Goal: Task Accomplishment & Management: Use online tool/utility

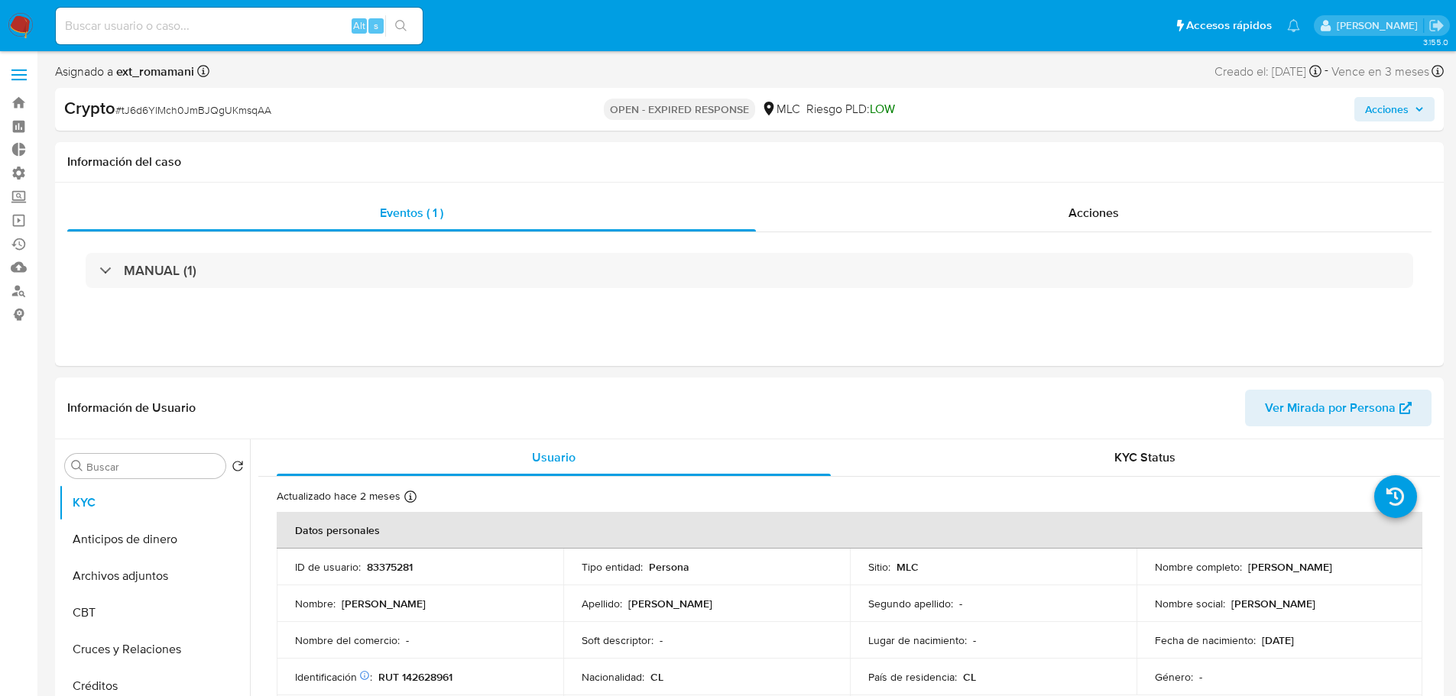
select select "10"
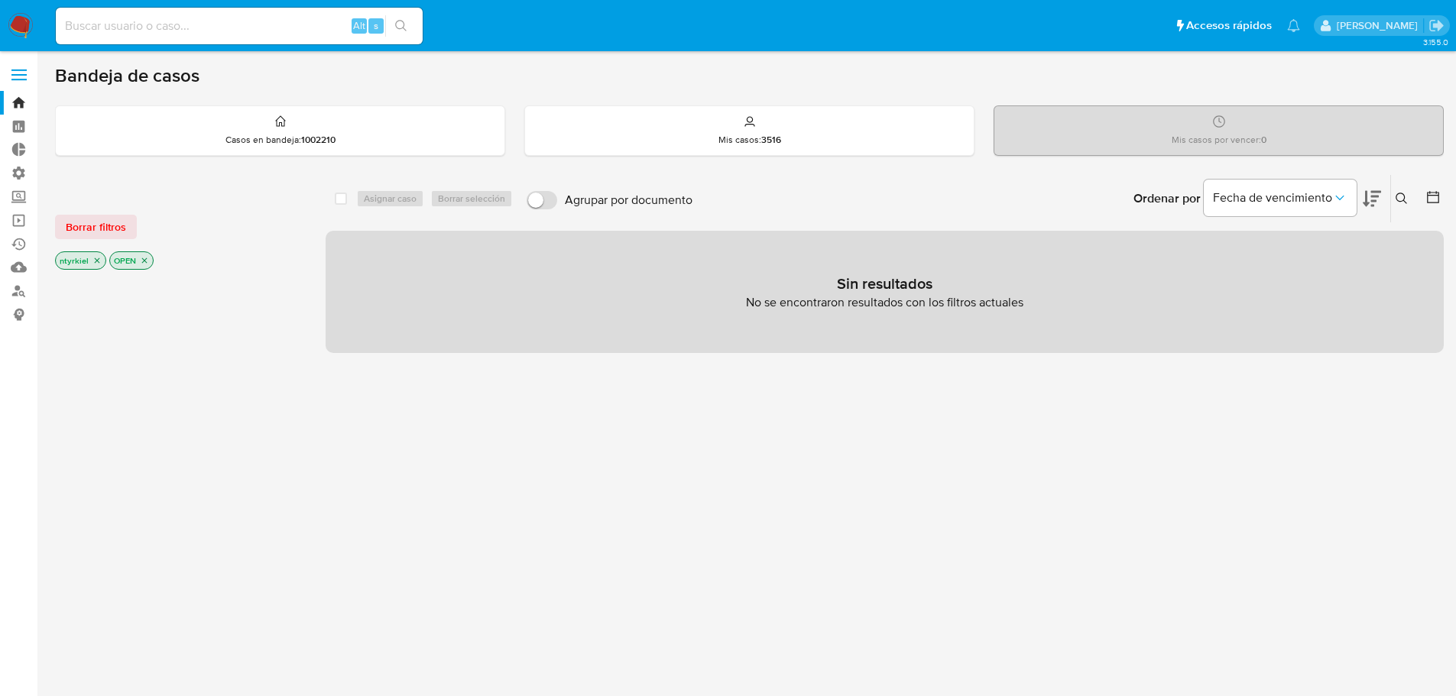
click at [5, 76] on label at bounding box center [19, 75] width 38 height 32
click at [0, 0] on input "checkbox" at bounding box center [0, 0] width 0 height 0
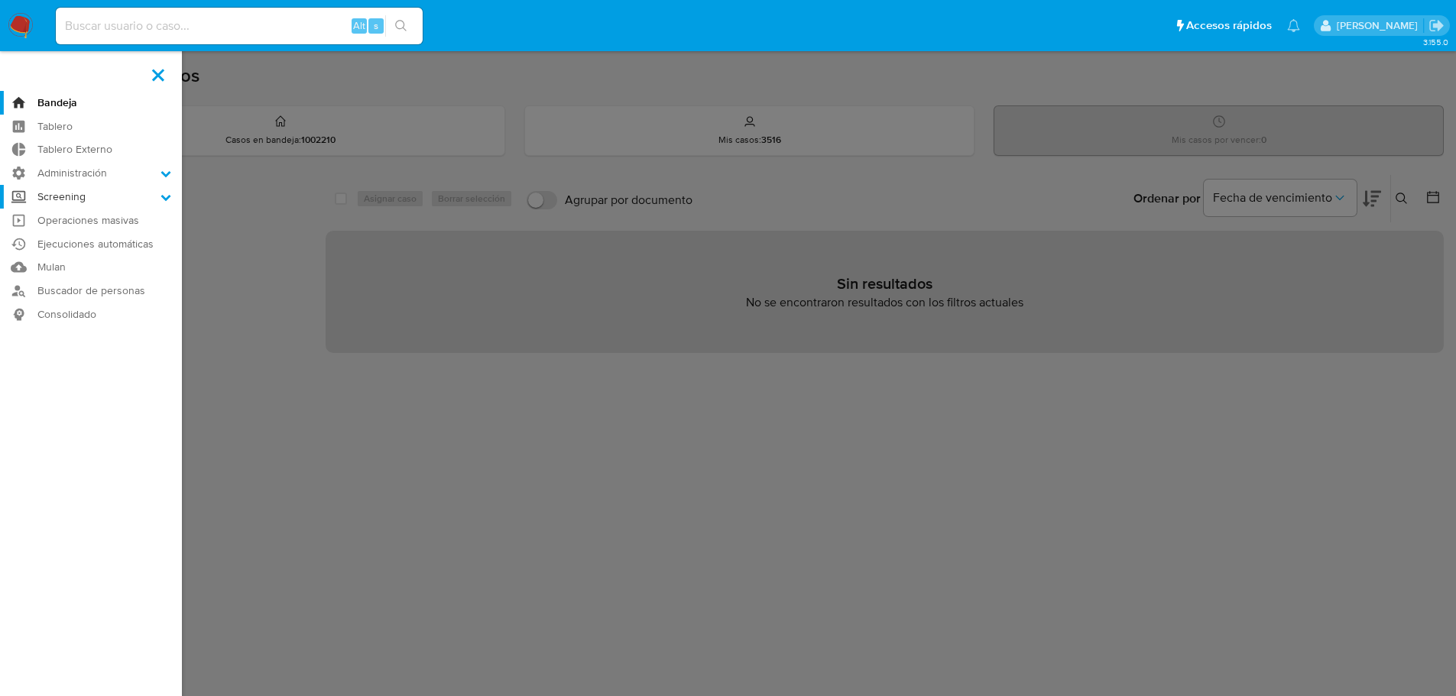
click at [84, 202] on label "Screening" at bounding box center [91, 197] width 182 height 24
click at [0, 0] on input "Screening" at bounding box center [0, 0] width 0 height 0
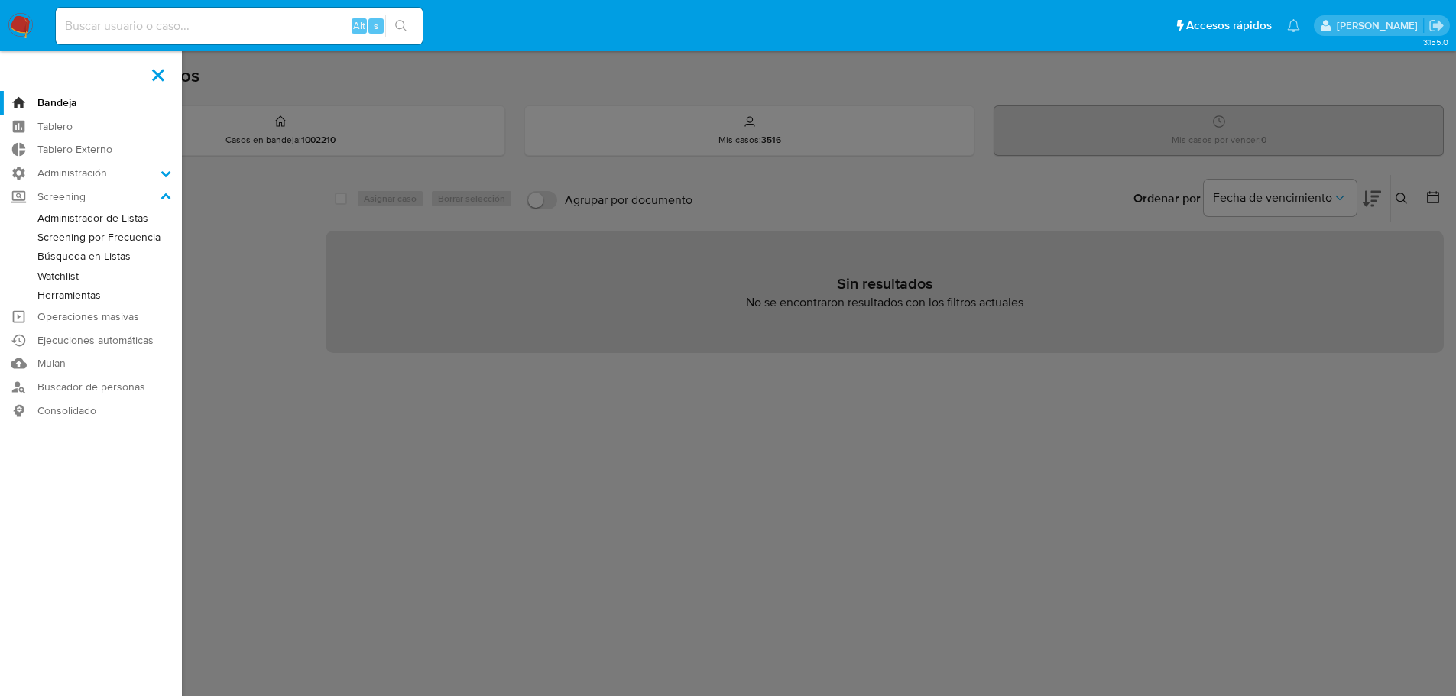
click at [100, 224] on link "Administrador de Listas" at bounding box center [91, 218] width 182 height 19
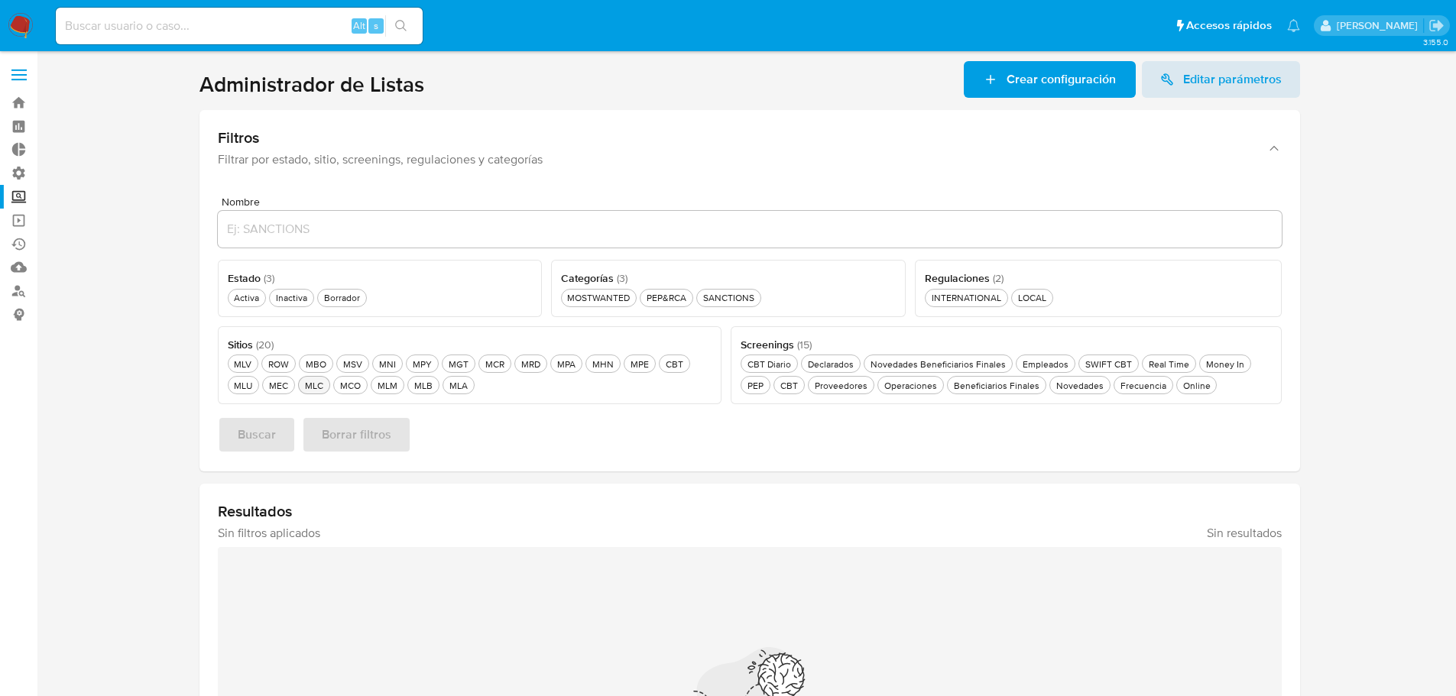
click at [319, 381] on div "MLC MLC" at bounding box center [314, 385] width 24 height 13
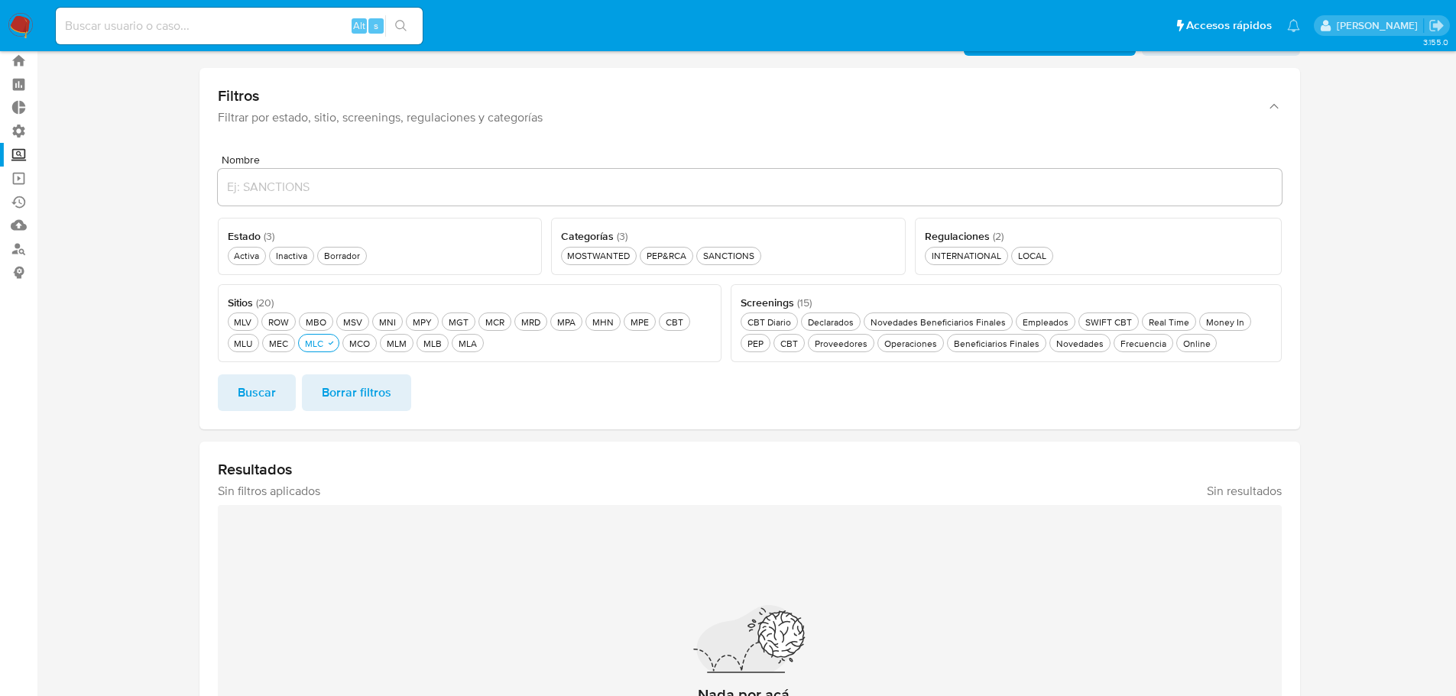
scroll to position [76, 0]
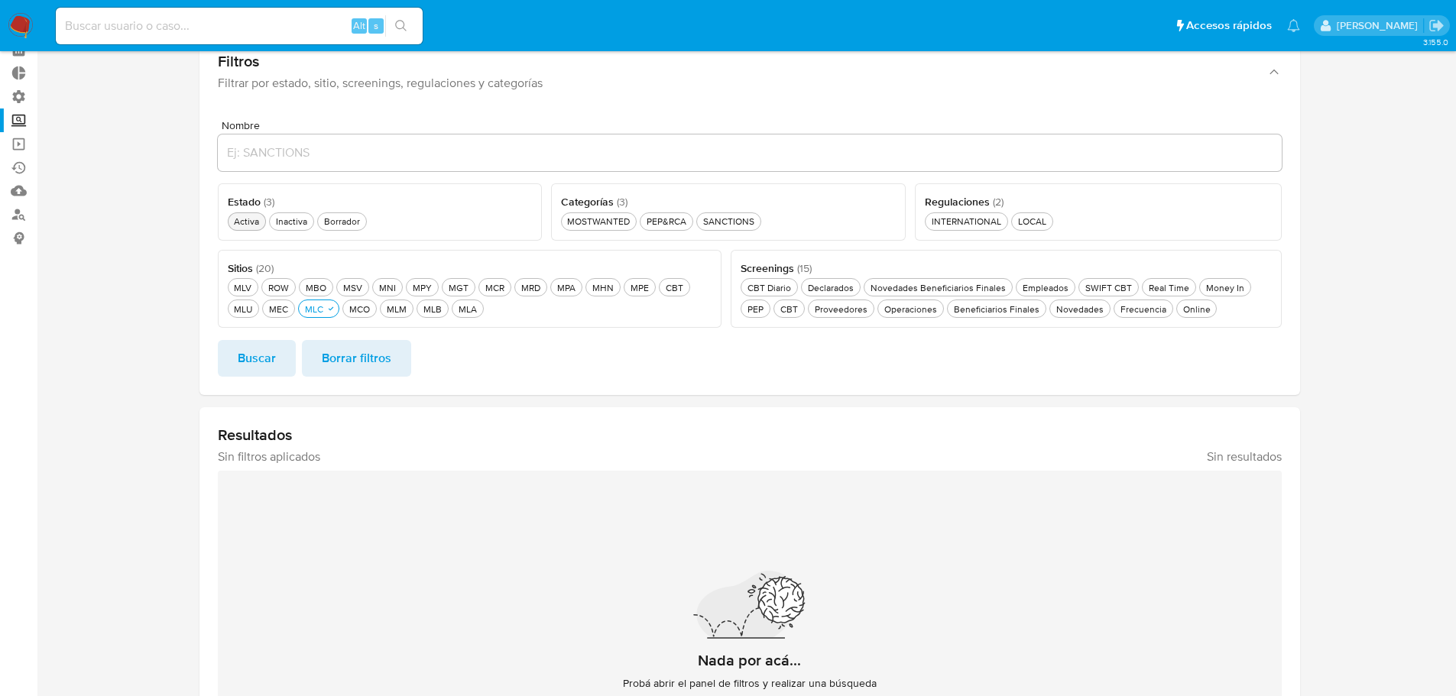
click at [240, 222] on div "Activa Activa" at bounding box center [246, 221] width 31 height 13
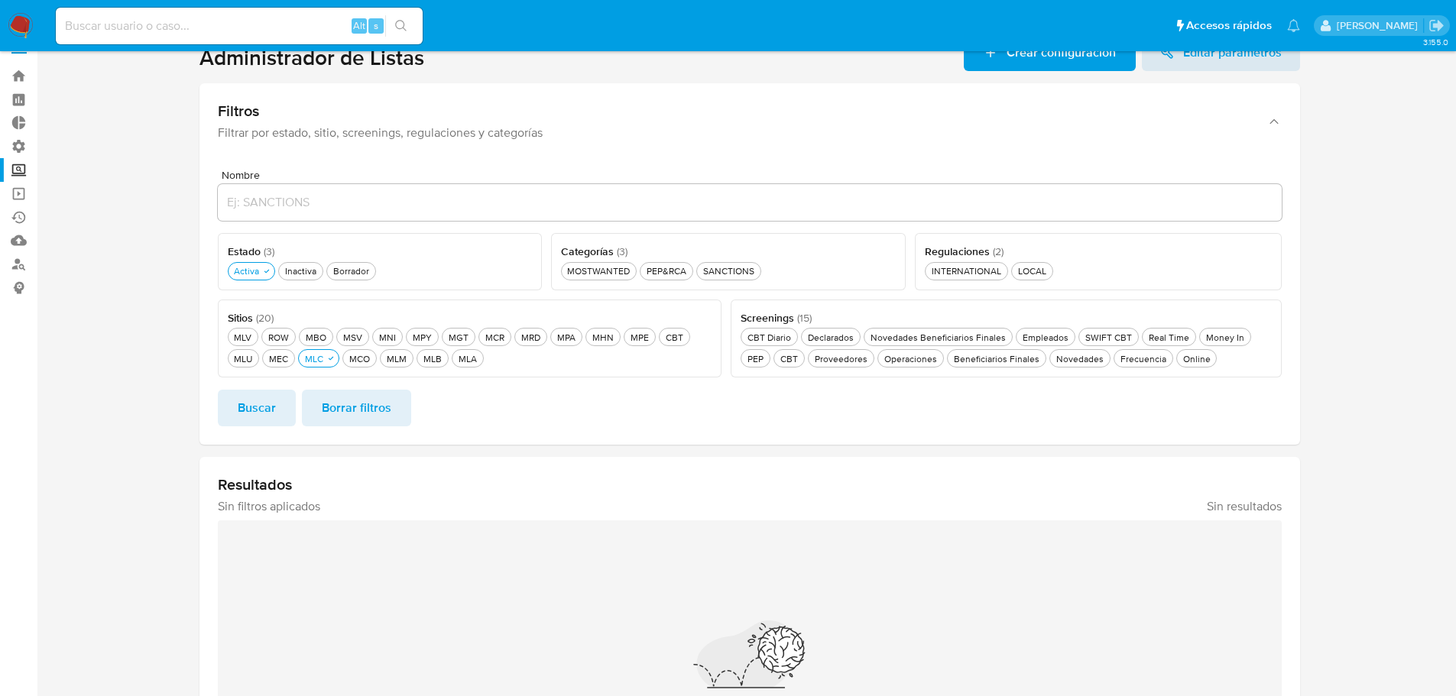
scroll to position [0, 0]
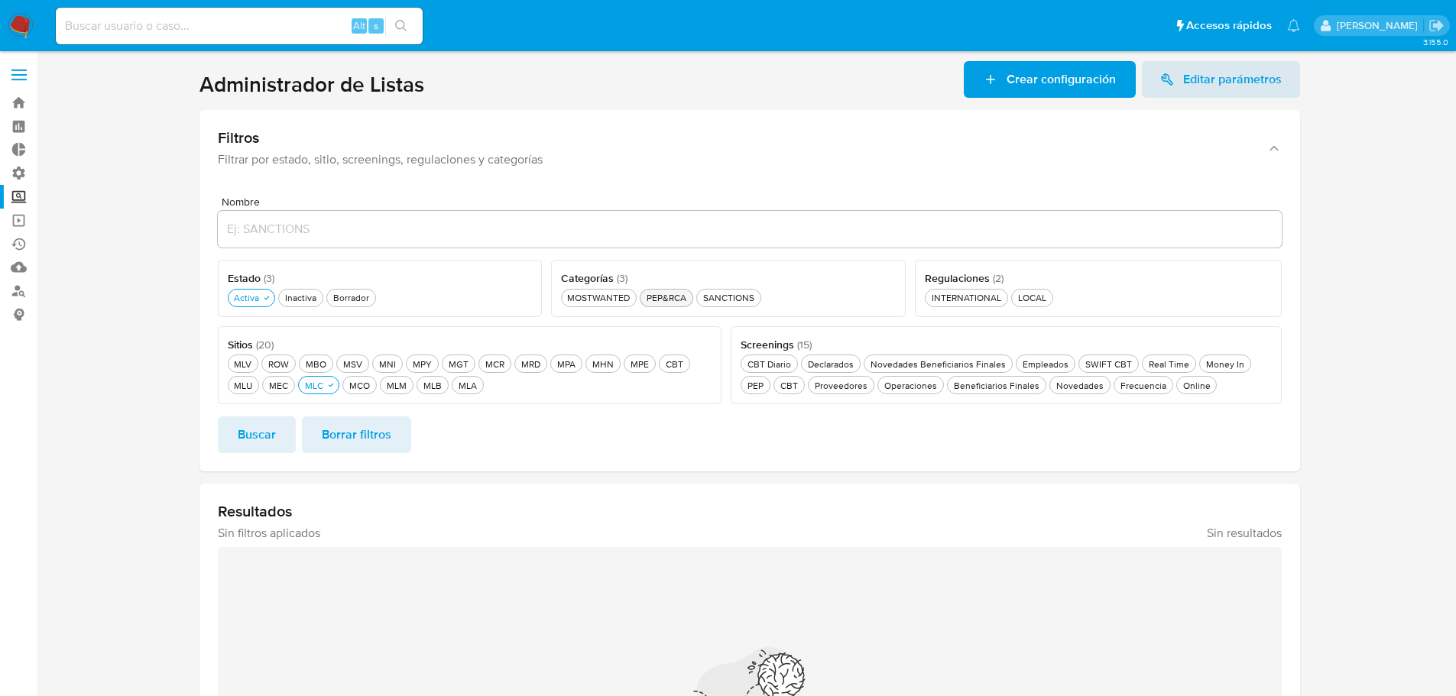
click at [674, 299] on div "PEP&RCA PEP&RCA" at bounding box center [666, 297] width 46 height 13
click at [1136, 390] on div "Frecuencia Frecuencia" at bounding box center [1143, 385] width 52 height 13
click at [254, 437] on span "Buscar" at bounding box center [257, 435] width 38 height 34
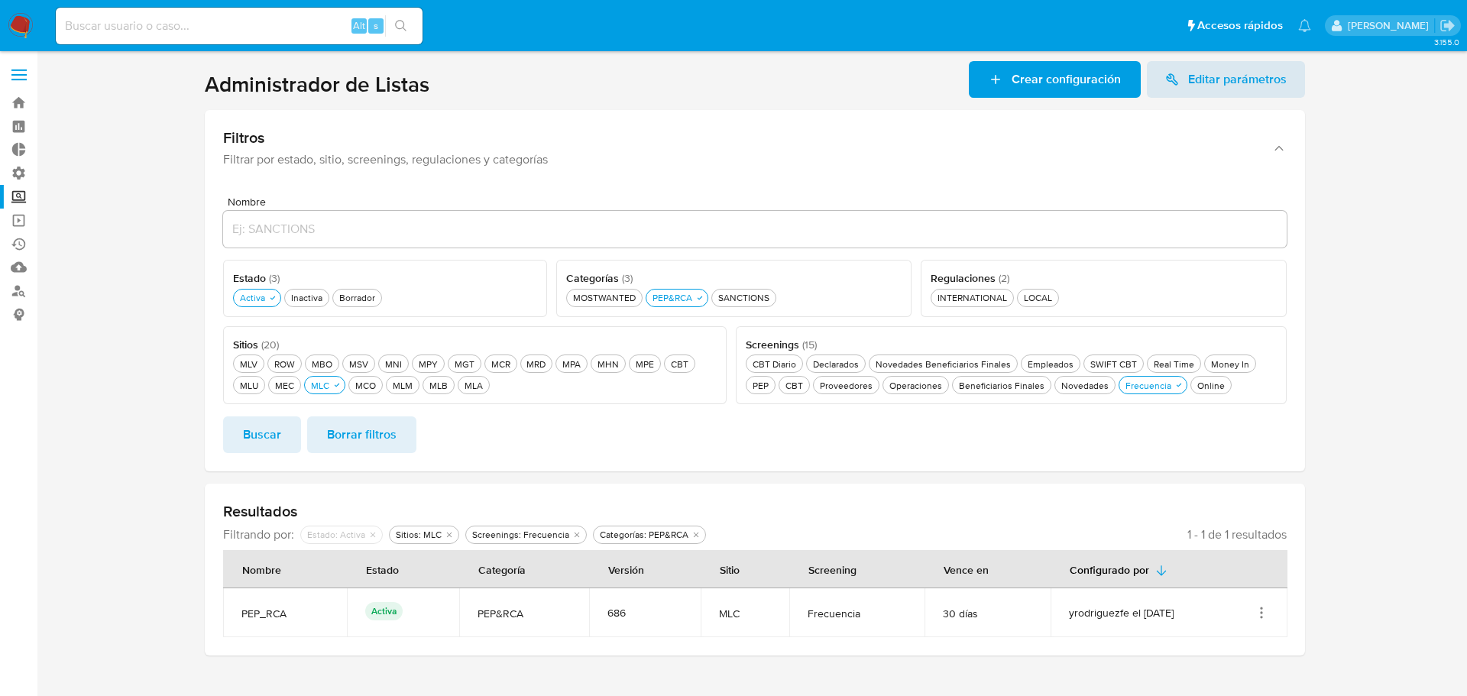
click at [1265, 615] on icon "Acciones" at bounding box center [1261, 612] width 15 height 15
click at [1218, 527] on button "Ver detalles" at bounding box center [1201, 537] width 138 height 40
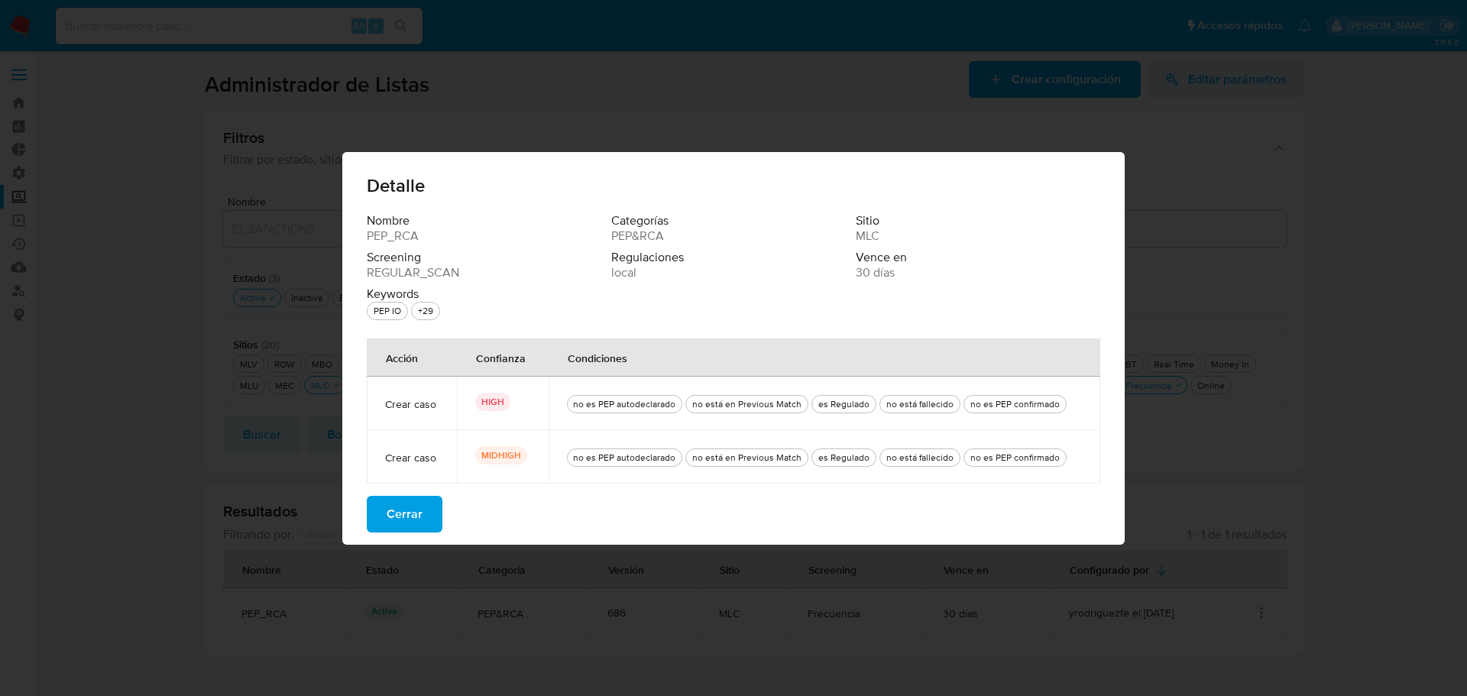
click at [398, 513] on span "Cerrar" at bounding box center [405, 514] width 36 height 34
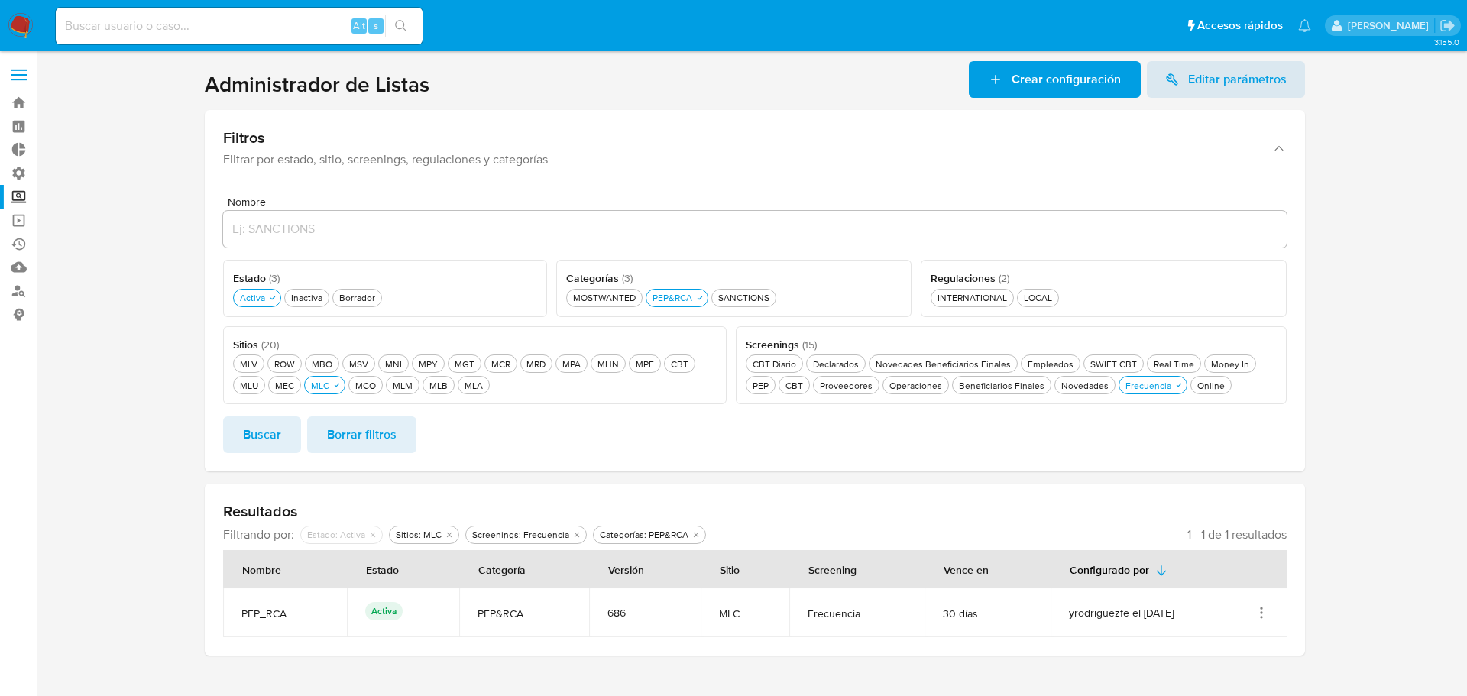
click at [1261, 611] on icon "Acciones" at bounding box center [1261, 612] width 15 height 15
click at [1205, 538] on button "Ver detalles" at bounding box center [1201, 537] width 138 height 40
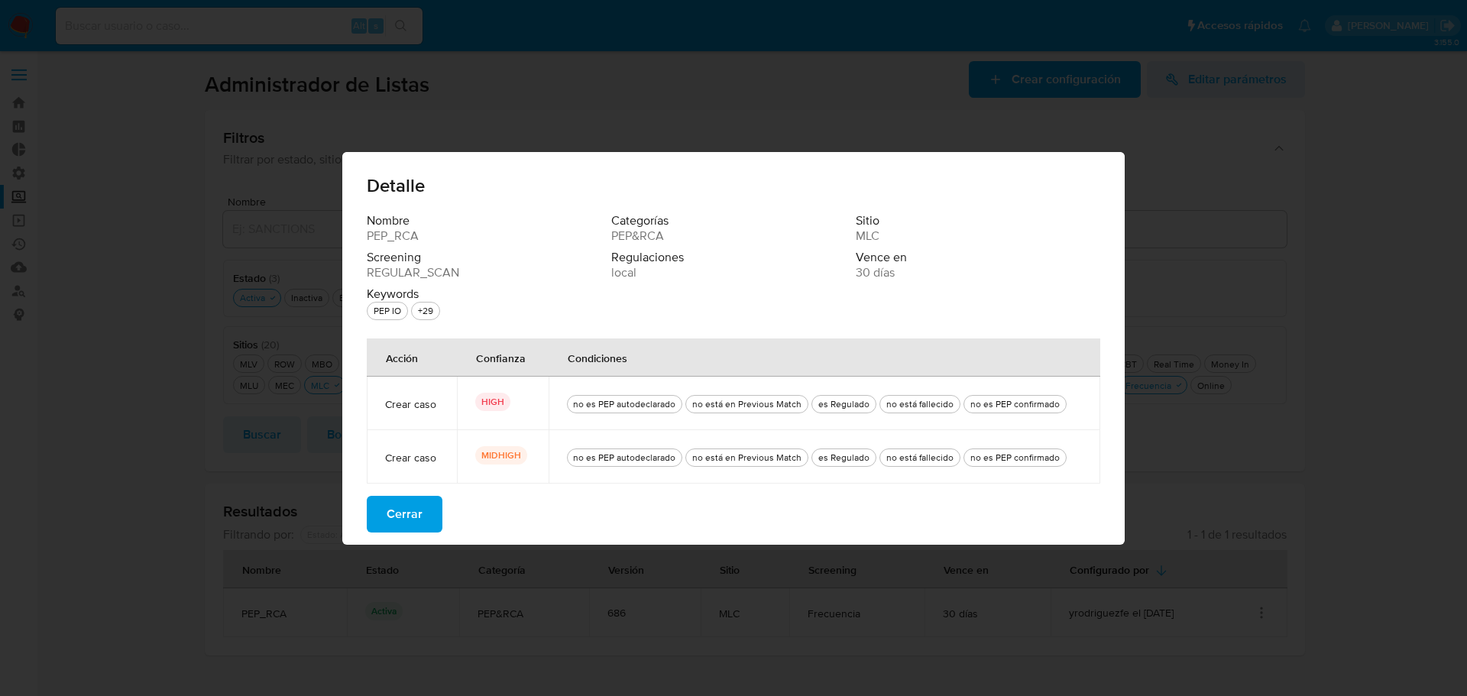
click at [397, 508] on span "Cerrar" at bounding box center [405, 514] width 36 height 34
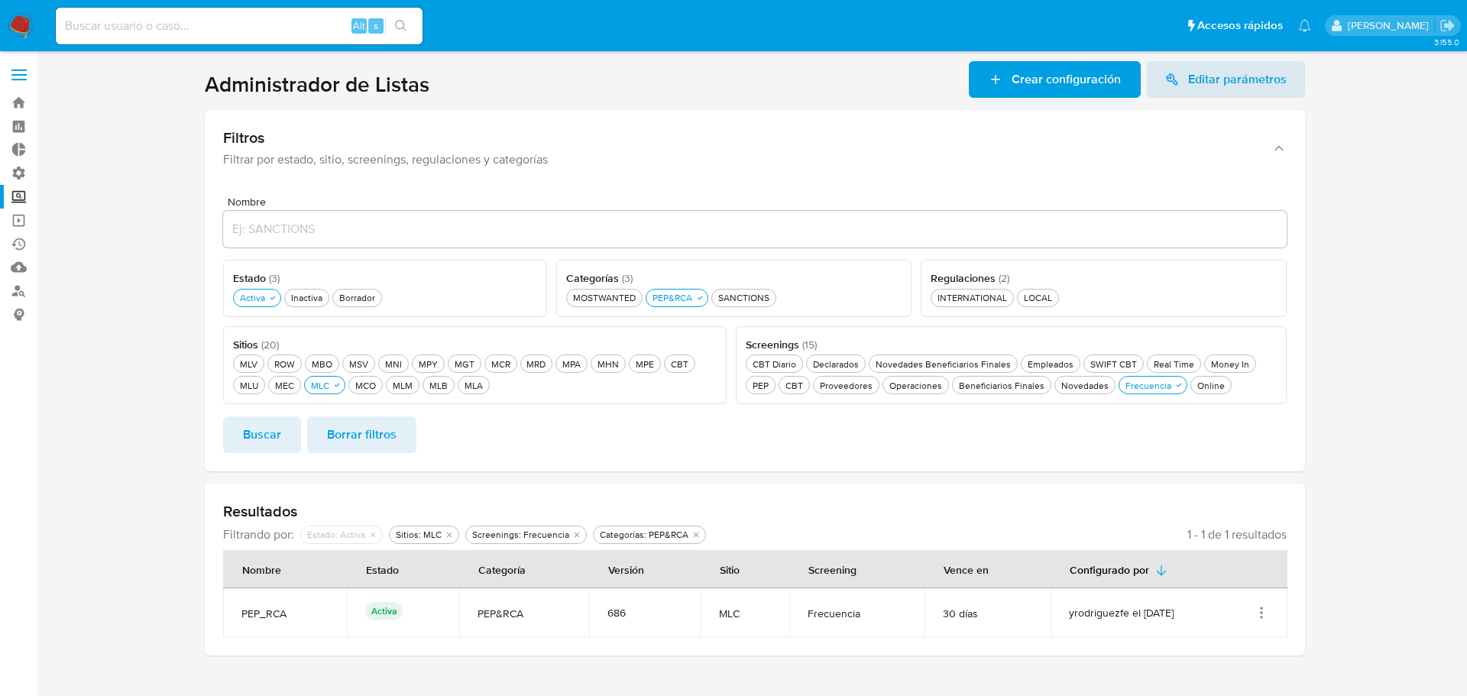
click at [1255, 620] on icon "Acciones" at bounding box center [1261, 612] width 15 height 15
click at [1204, 571] on button "Editar" at bounding box center [1201, 577] width 138 height 40
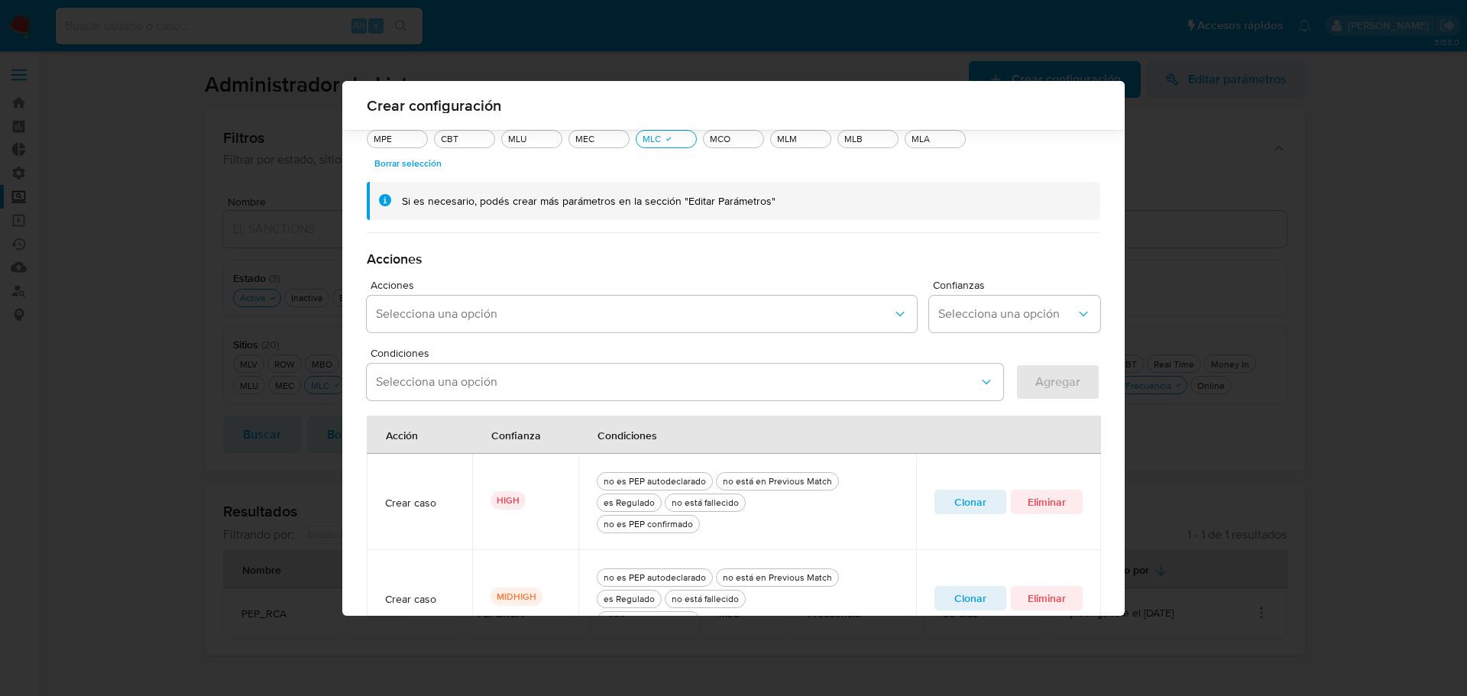
scroll to position [410, 0]
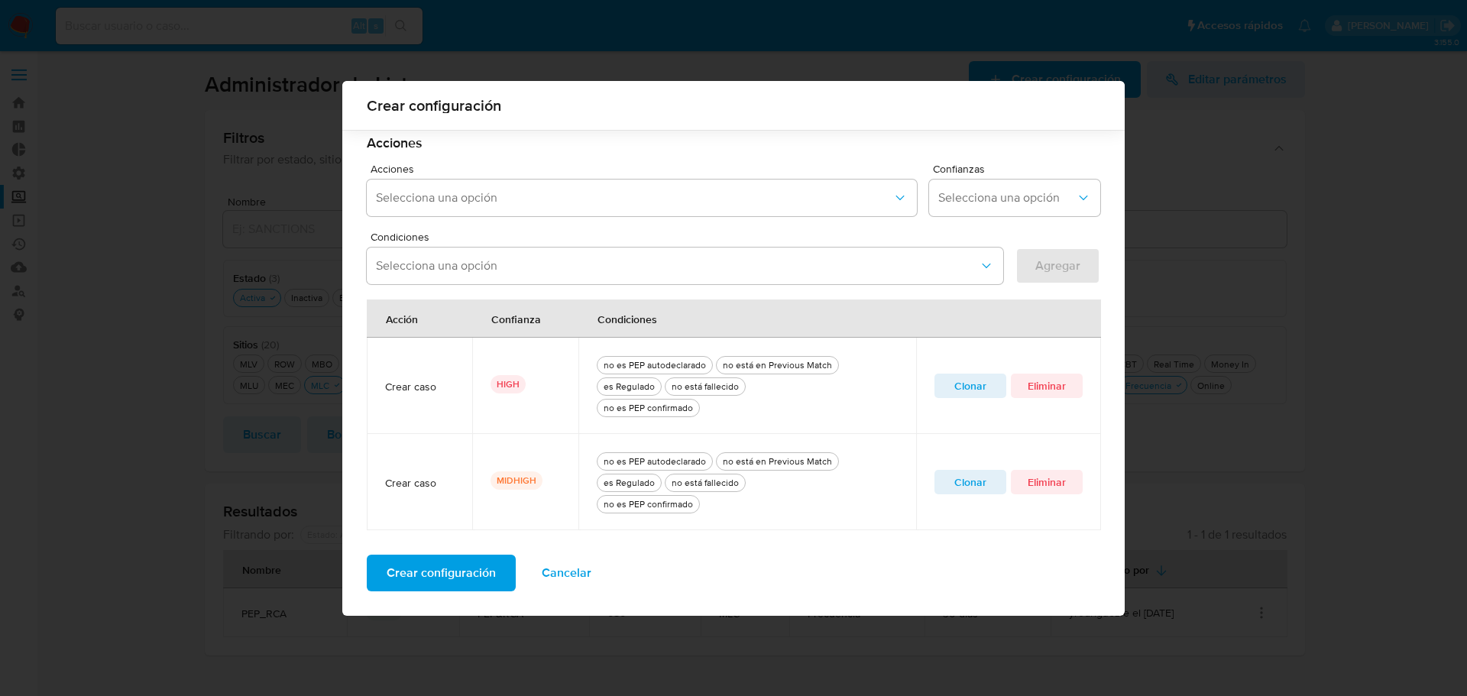
click at [982, 389] on span "Clonar" at bounding box center [970, 385] width 50 height 21
click at [707, 266] on icon "quitar es Regulado" at bounding box center [711, 265] width 9 height 9
click at [488, 268] on icon "quitar no es PEP autodeclarado" at bounding box center [492, 265] width 9 height 9
click at [1042, 264] on span "Agregar" at bounding box center [1057, 266] width 45 height 34
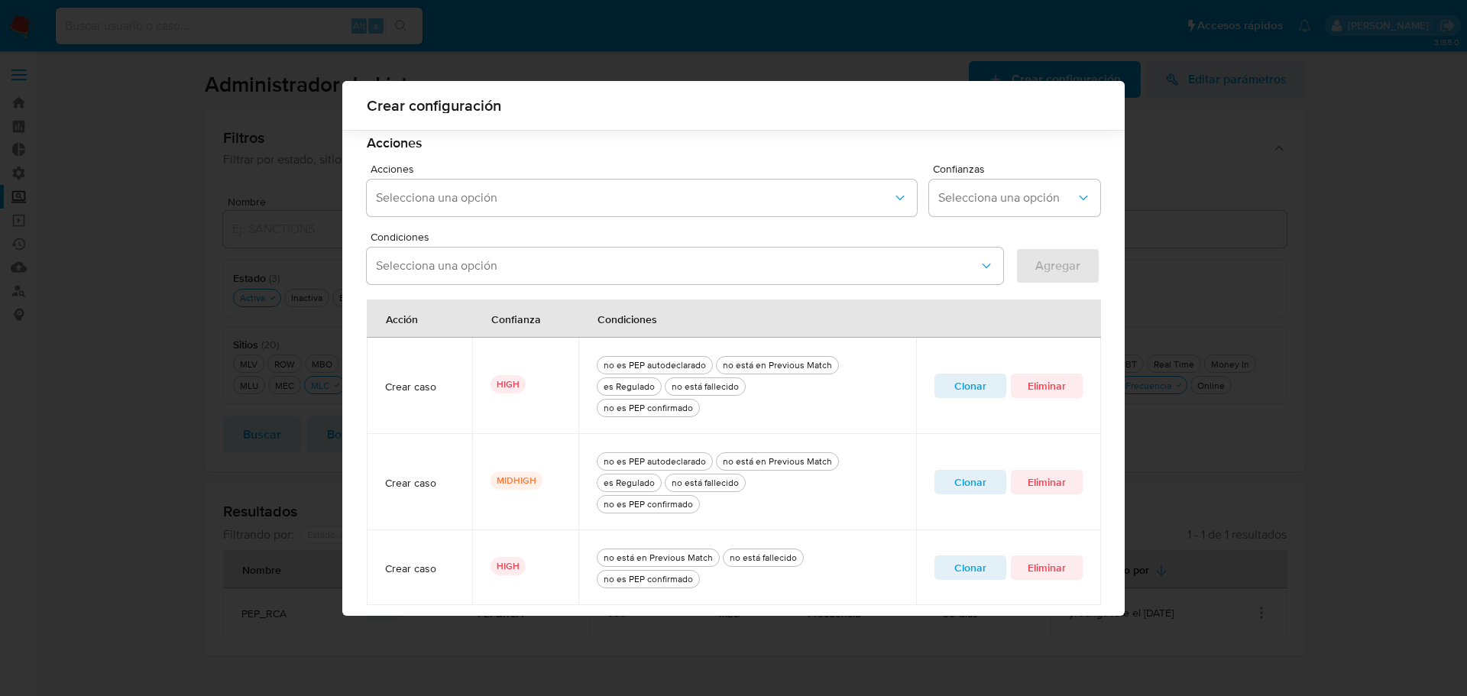
scroll to position [484, 0]
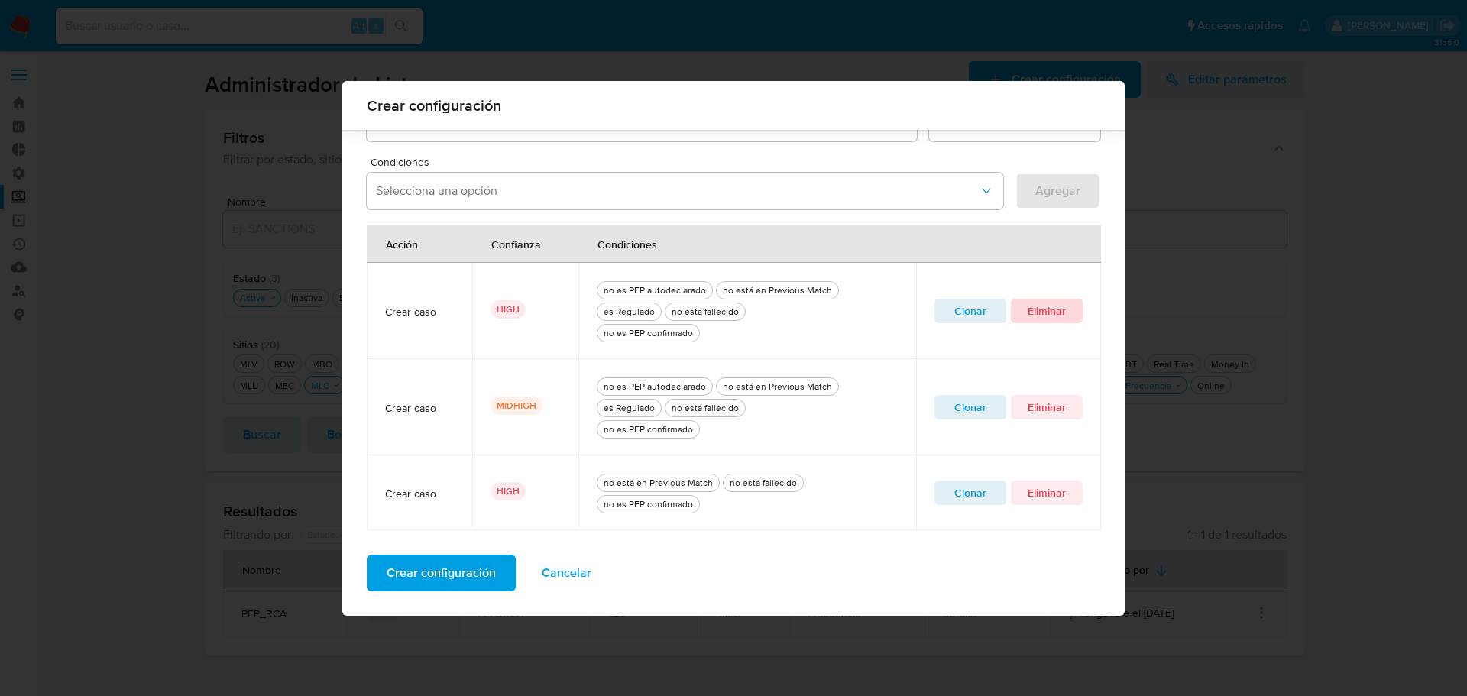
click at [1044, 312] on span "Eliminar" at bounding box center [1047, 310] width 50 height 21
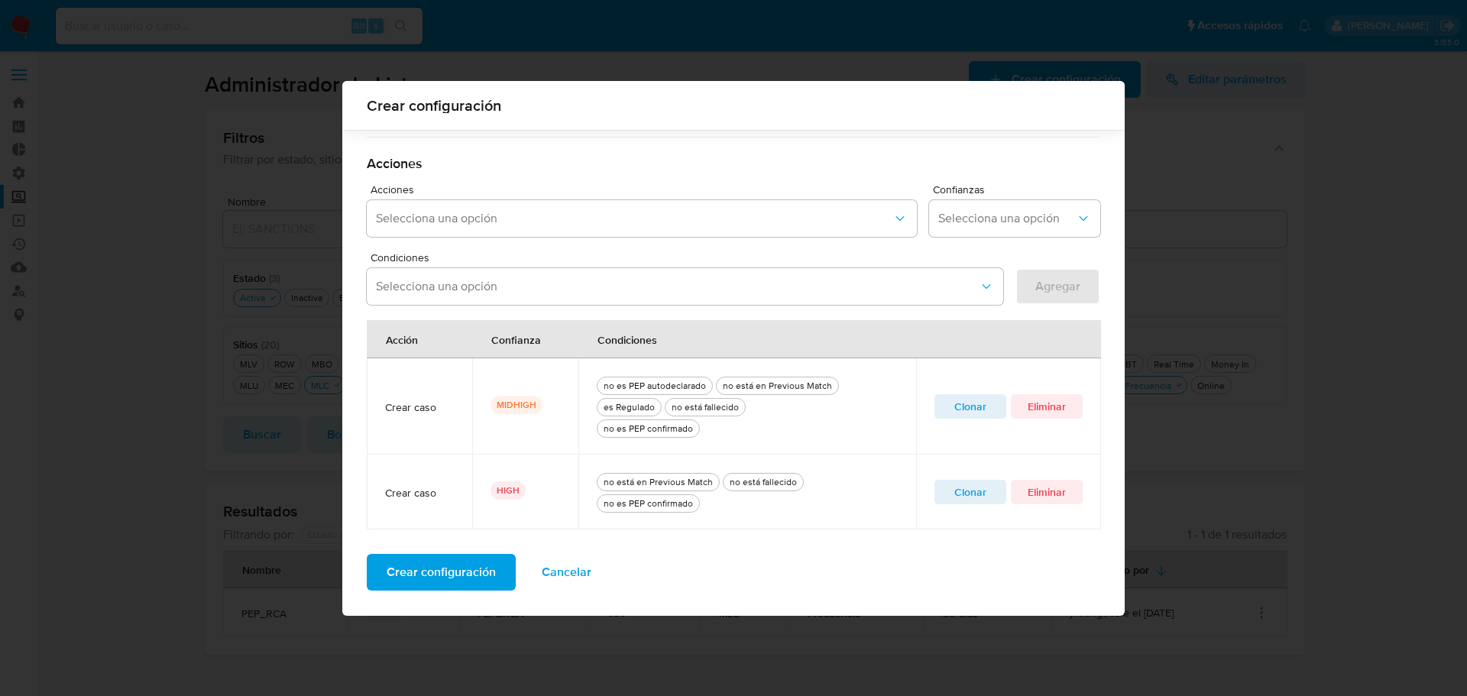
scroll to position [389, 0]
click at [983, 410] on span "Clonar" at bounding box center [970, 406] width 50 height 21
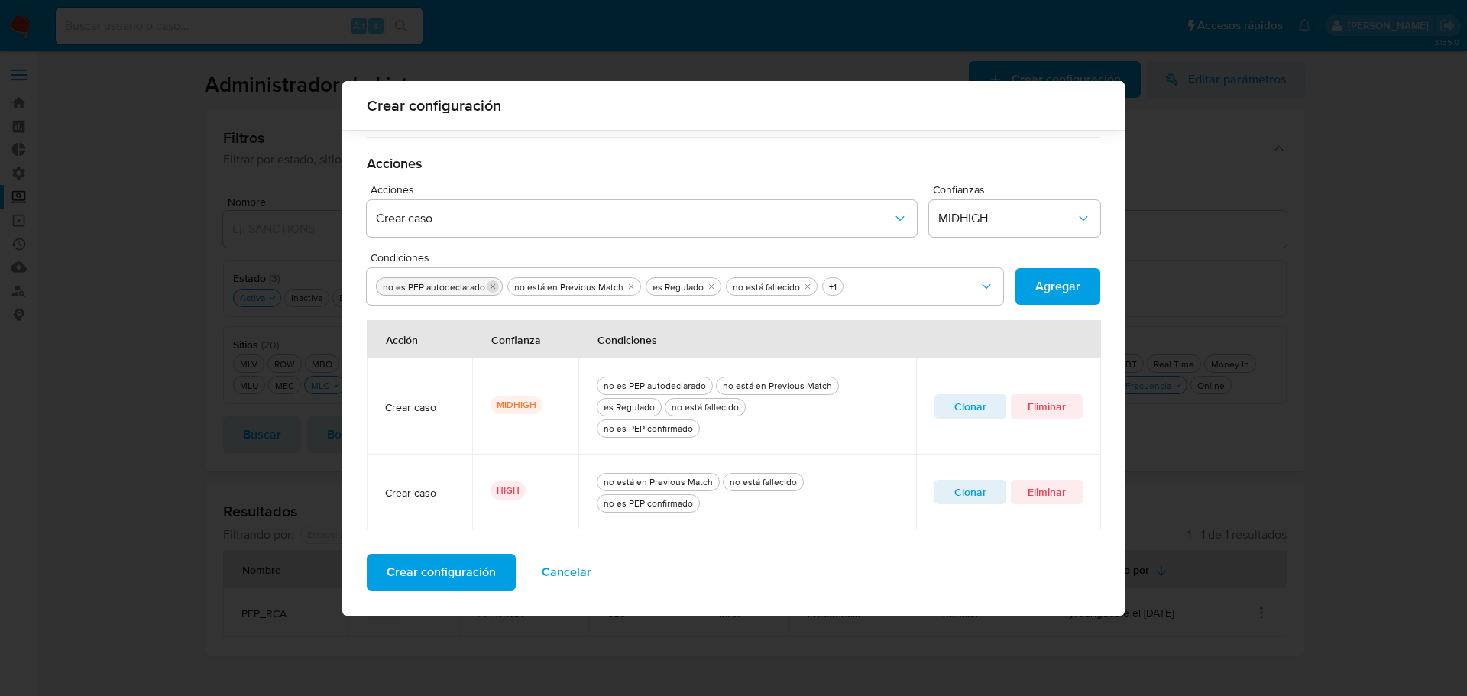
click at [489, 287] on icon "quitar no es PEP autodeclarado" at bounding box center [492, 286] width 9 height 9
click at [575, 285] on icon "quitar es Regulado" at bounding box center [579, 286] width 9 height 9
click at [1063, 287] on span "Agregar" at bounding box center [1057, 287] width 45 height 34
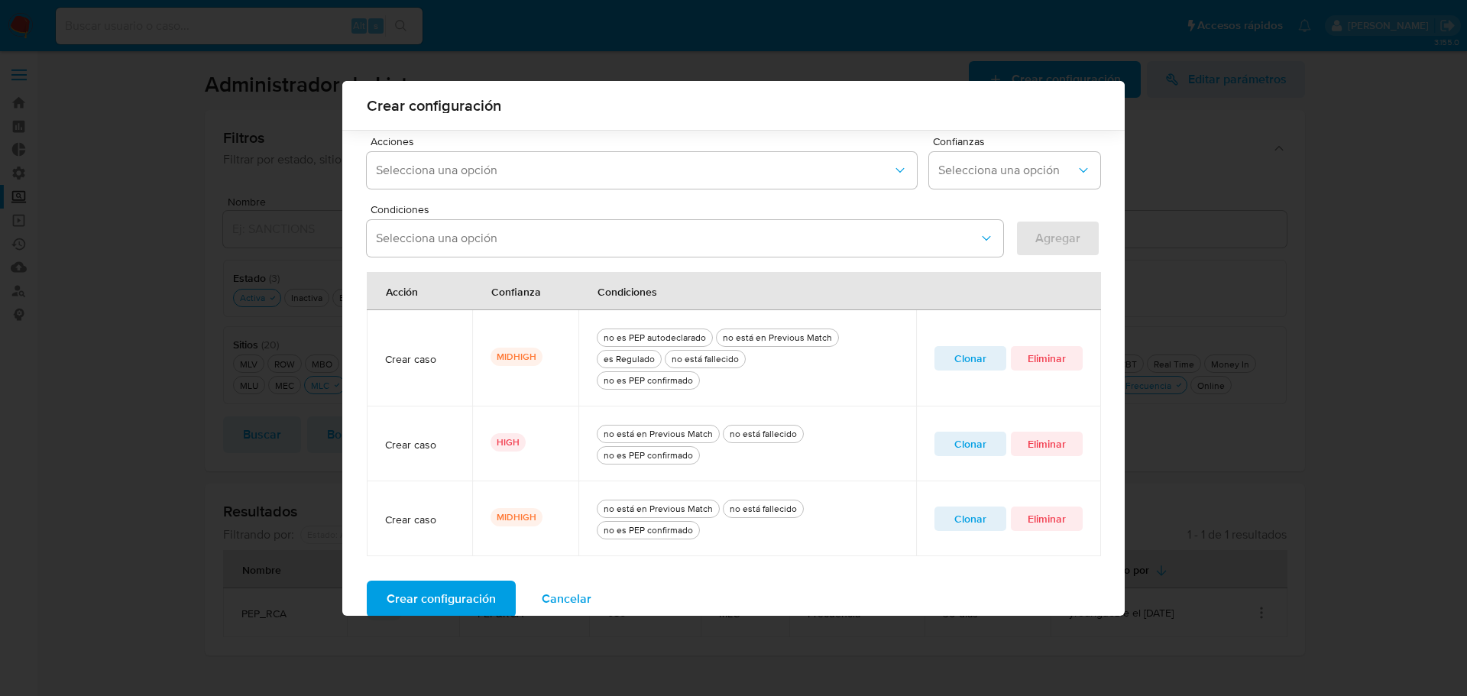
scroll to position [463, 0]
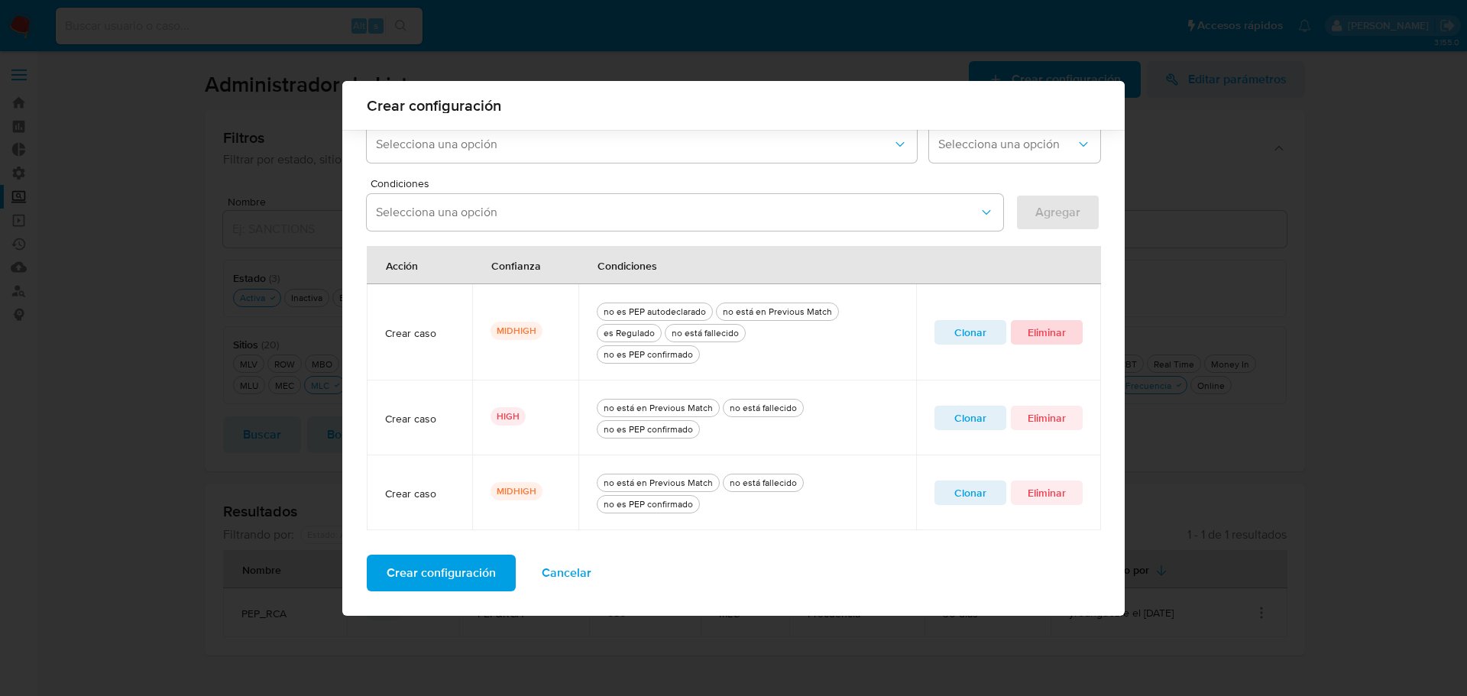
click at [1043, 338] on span "Eliminar" at bounding box center [1047, 332] width 50 height 21
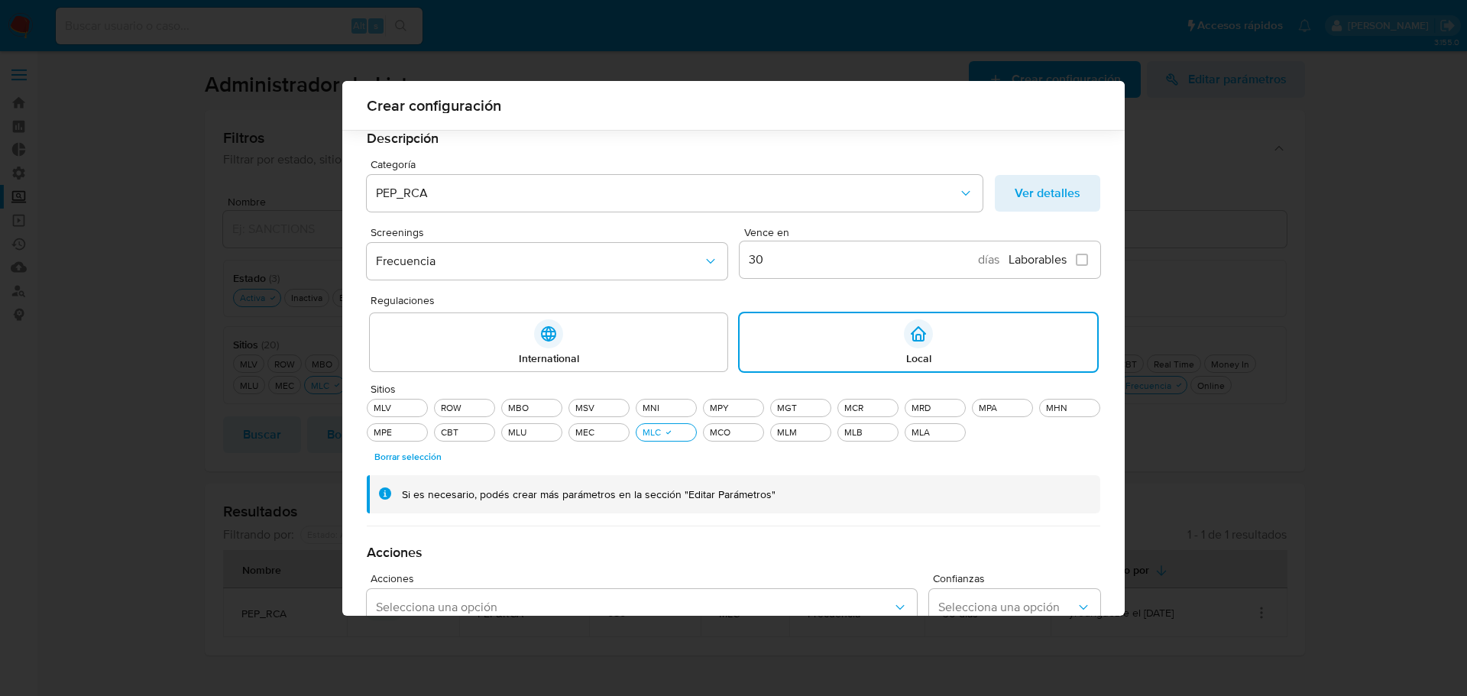
scroll to position [367, 0]
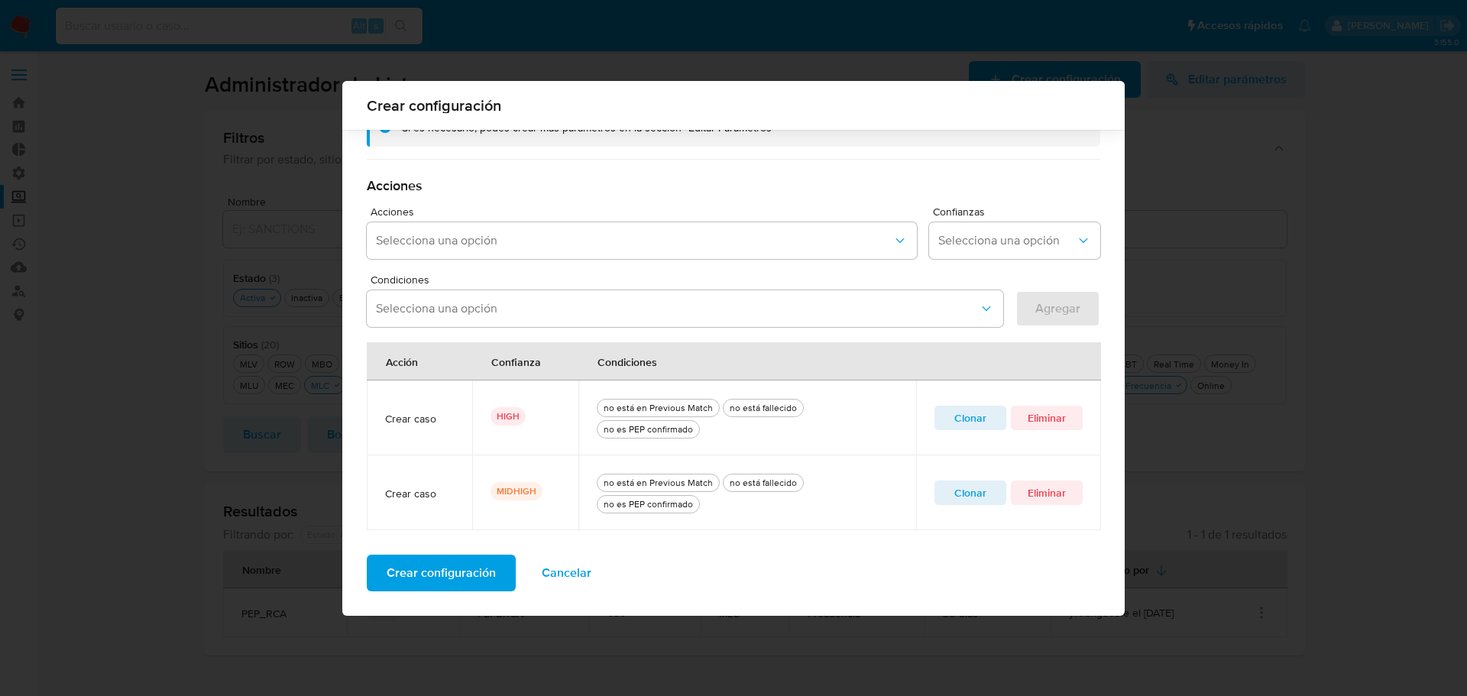
click at [449, 576] on span "Crear configuración" at bounding box center [441, 573] width 109 height 34
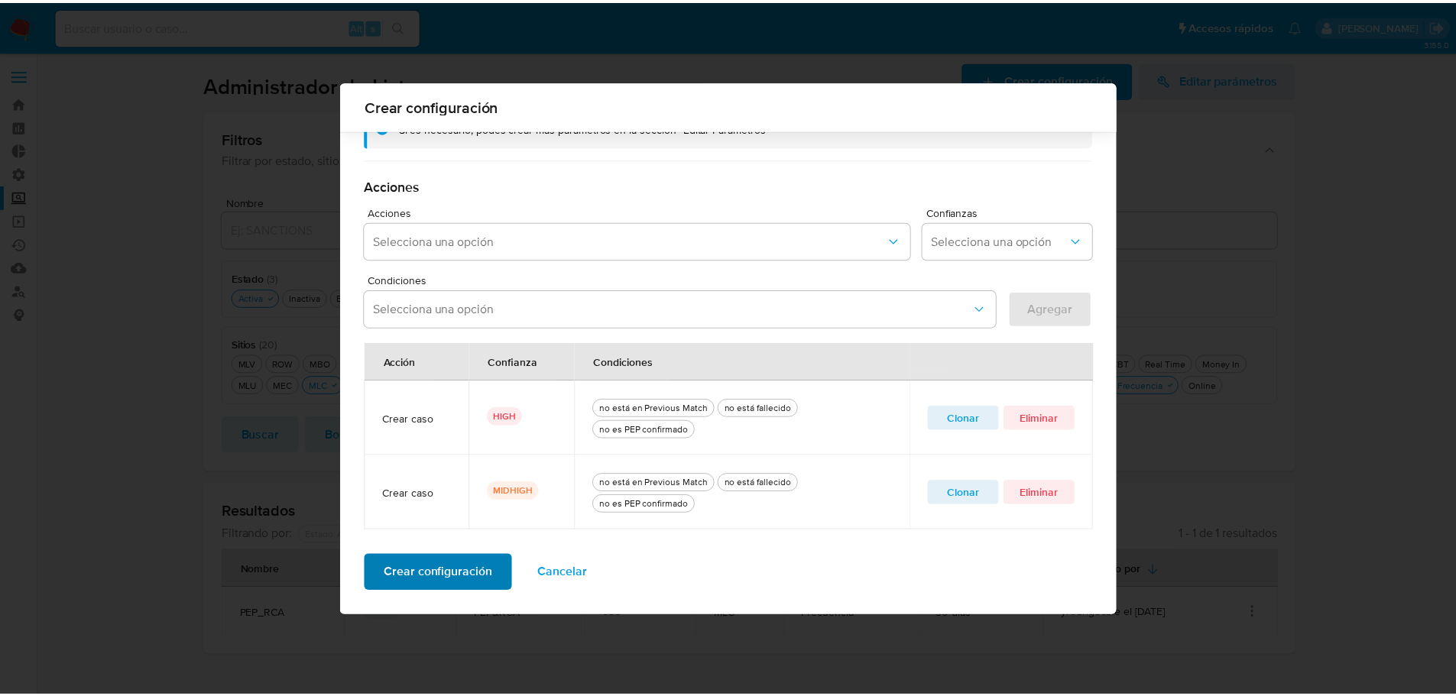
scroll to position [0, 0]
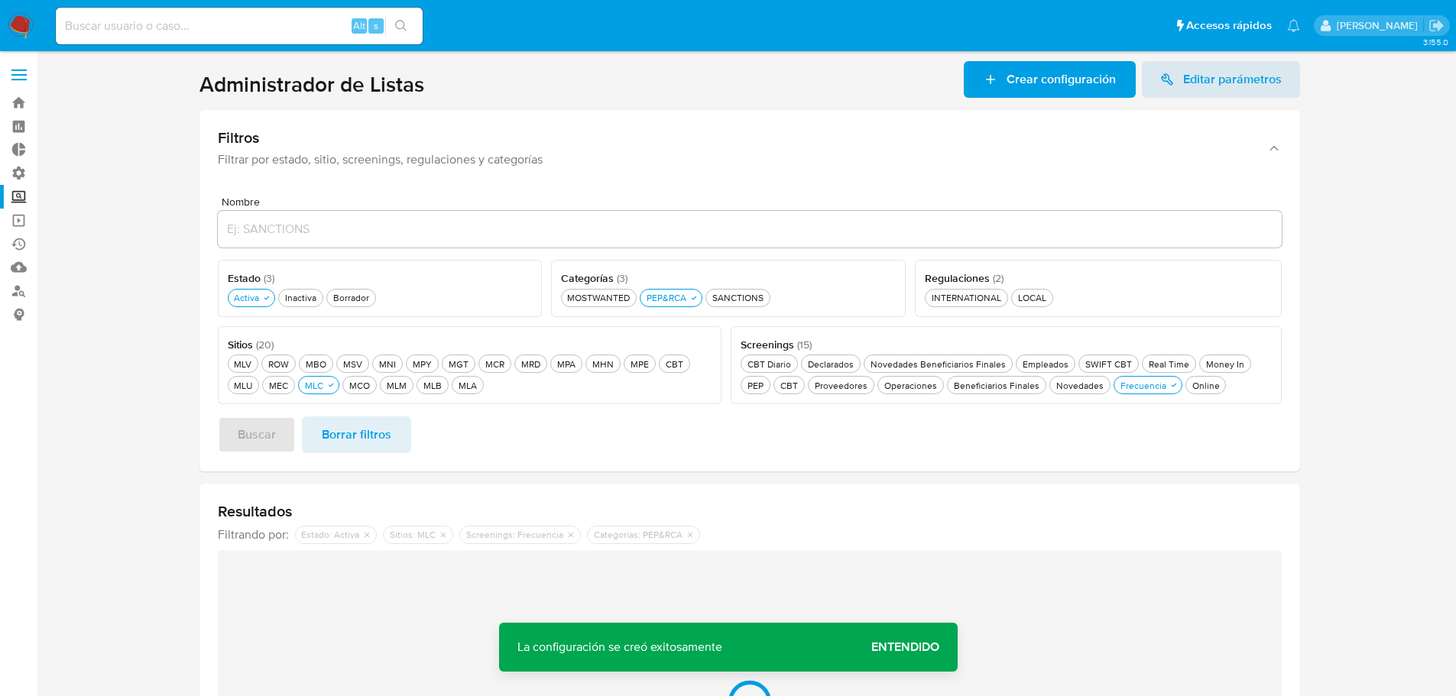
click at [900, 647] on span "Entendido" at bounding box center [905, 647] width 68 height 0
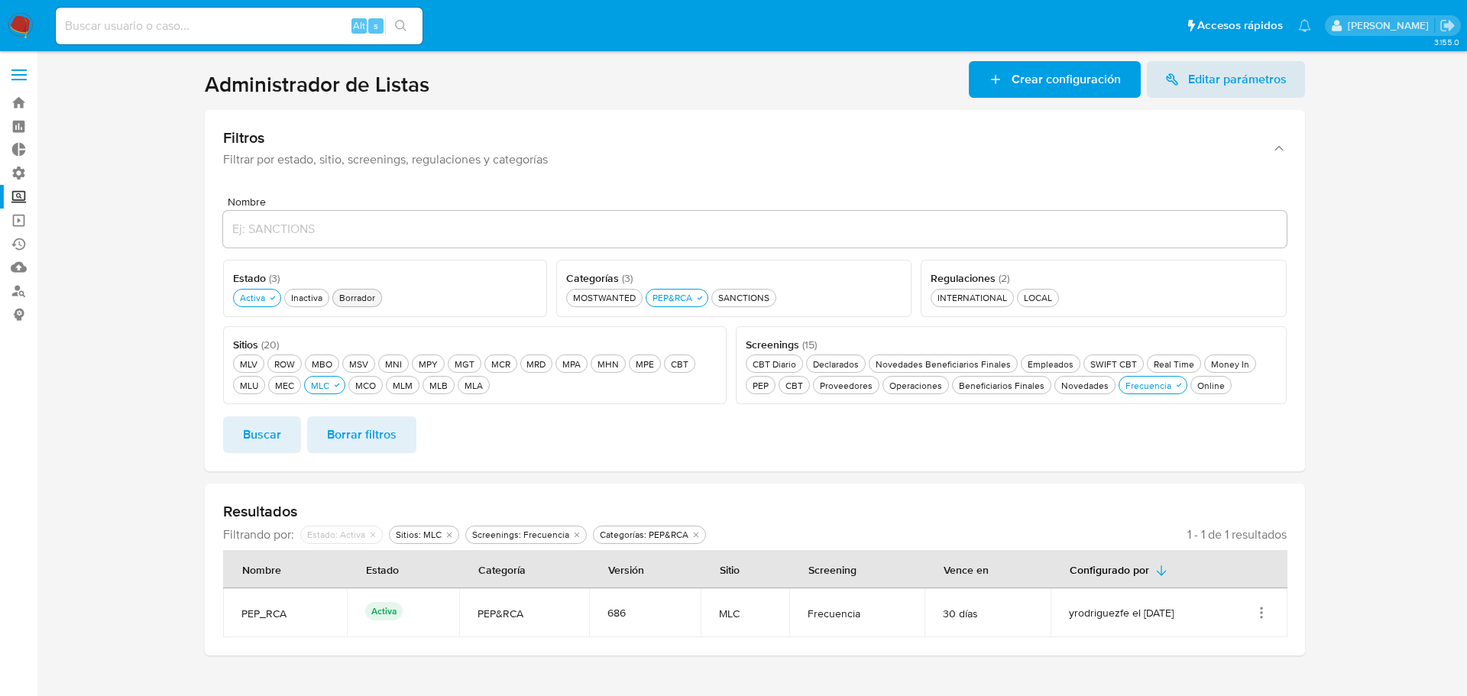
click at [358, 303] on div "Borrador Borrador" at bounding box center [357, 297] width 42 height 13
click at [277, 433] on span "Buscar" at bounding box center [262, 435] width 38 height 34
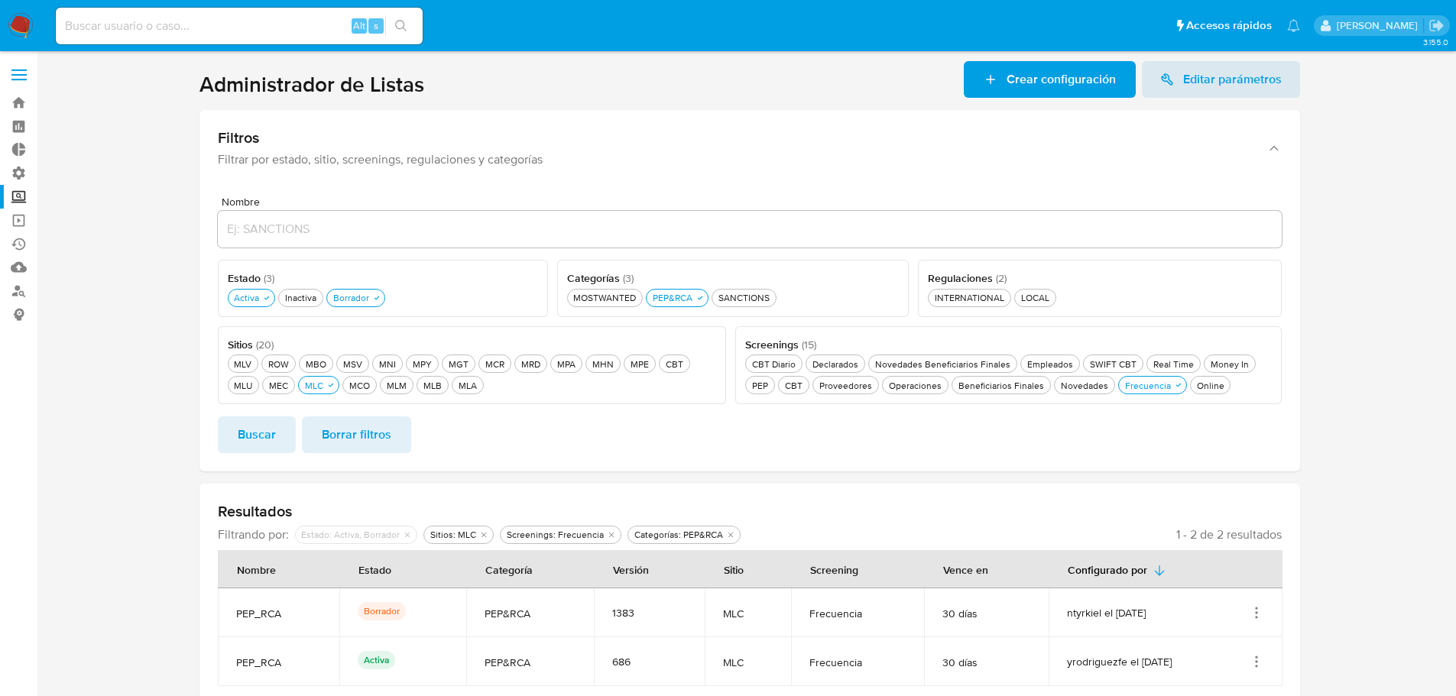
scroll to position [18, 0]
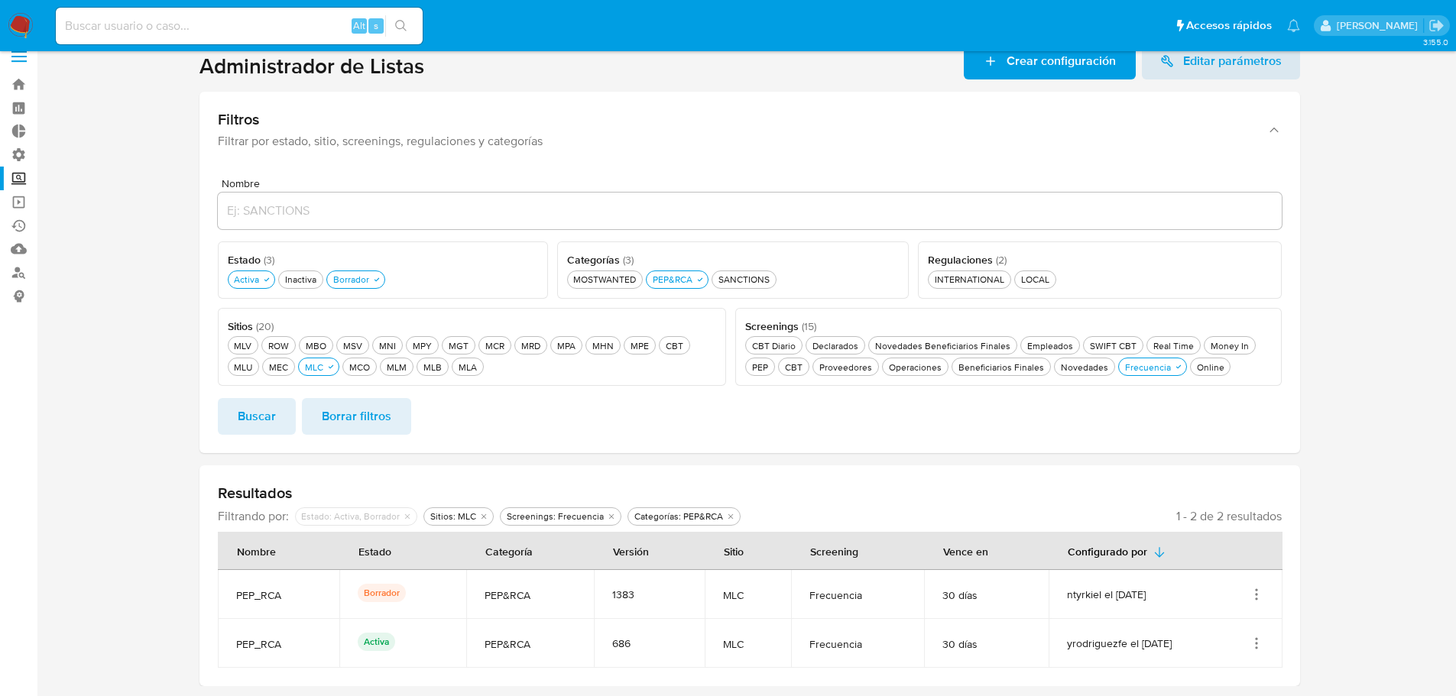
click at [1254, 592] on icon "Acciones" at bounding box center [1256, 594] width 15 height 15
click at [1199, 530] on button "Ver detalles" at bounding box center [1195, 518] width 138 height 40
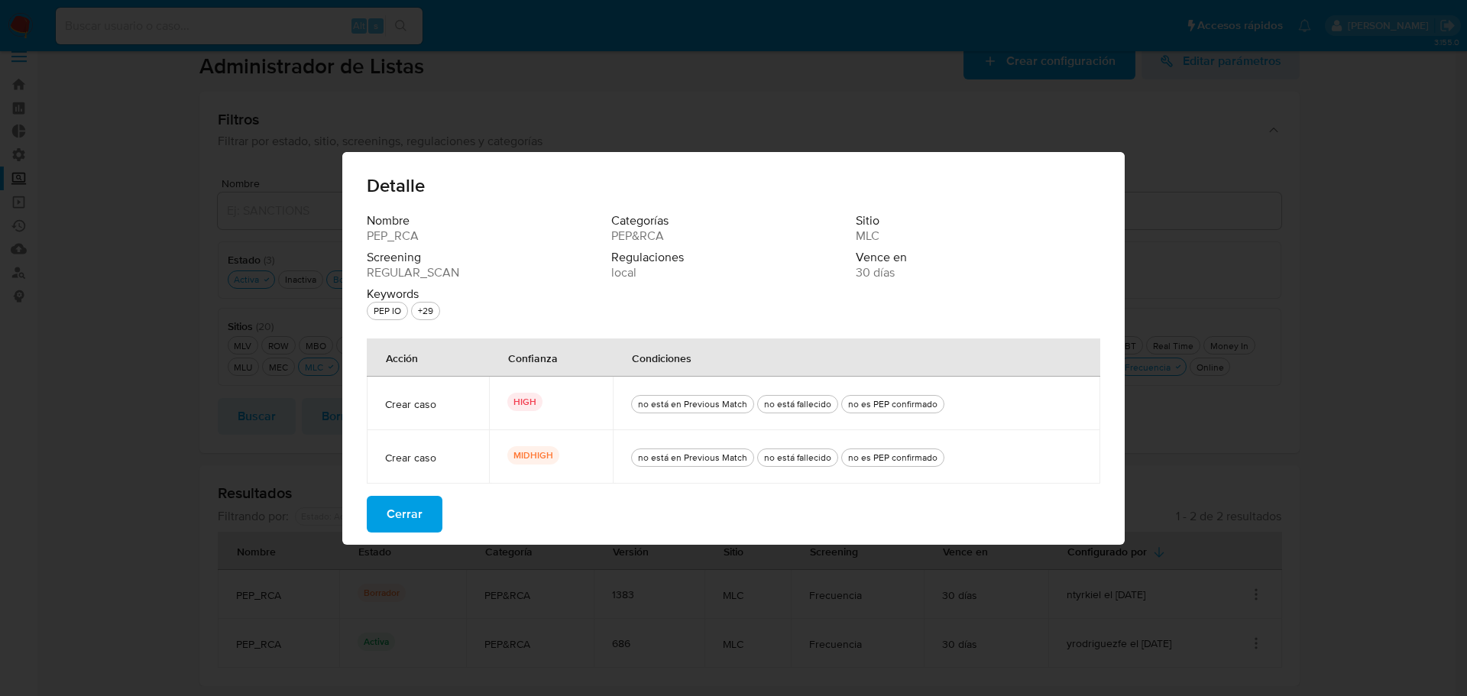
click at [414, 513] on span "Cerrar" at bounding box center [405, 514] width 36 height 34
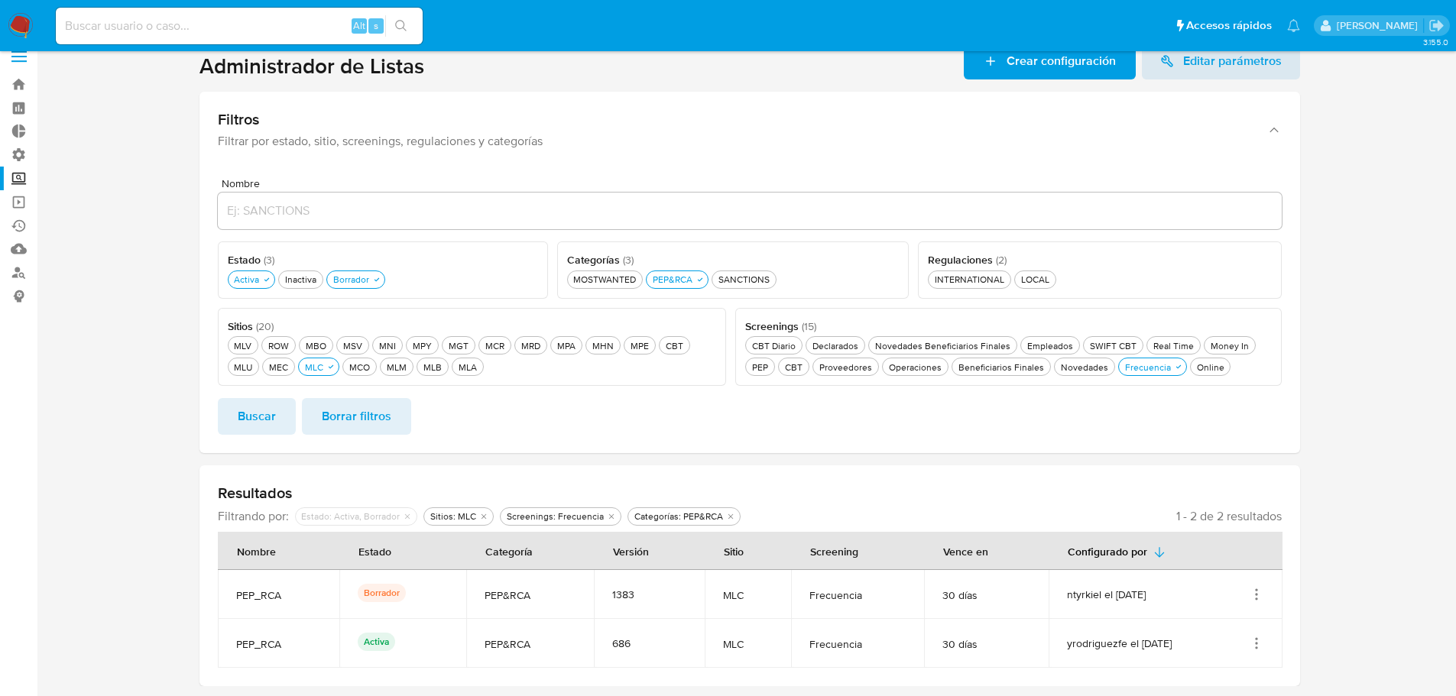
click at [1259, 644] on icon "Acciones" at bounding box center [1256, 643] width 15 height 15
click at [1200, 572] on button "Ver detalles" at bounding box center [1195, 567] width 138 height 40
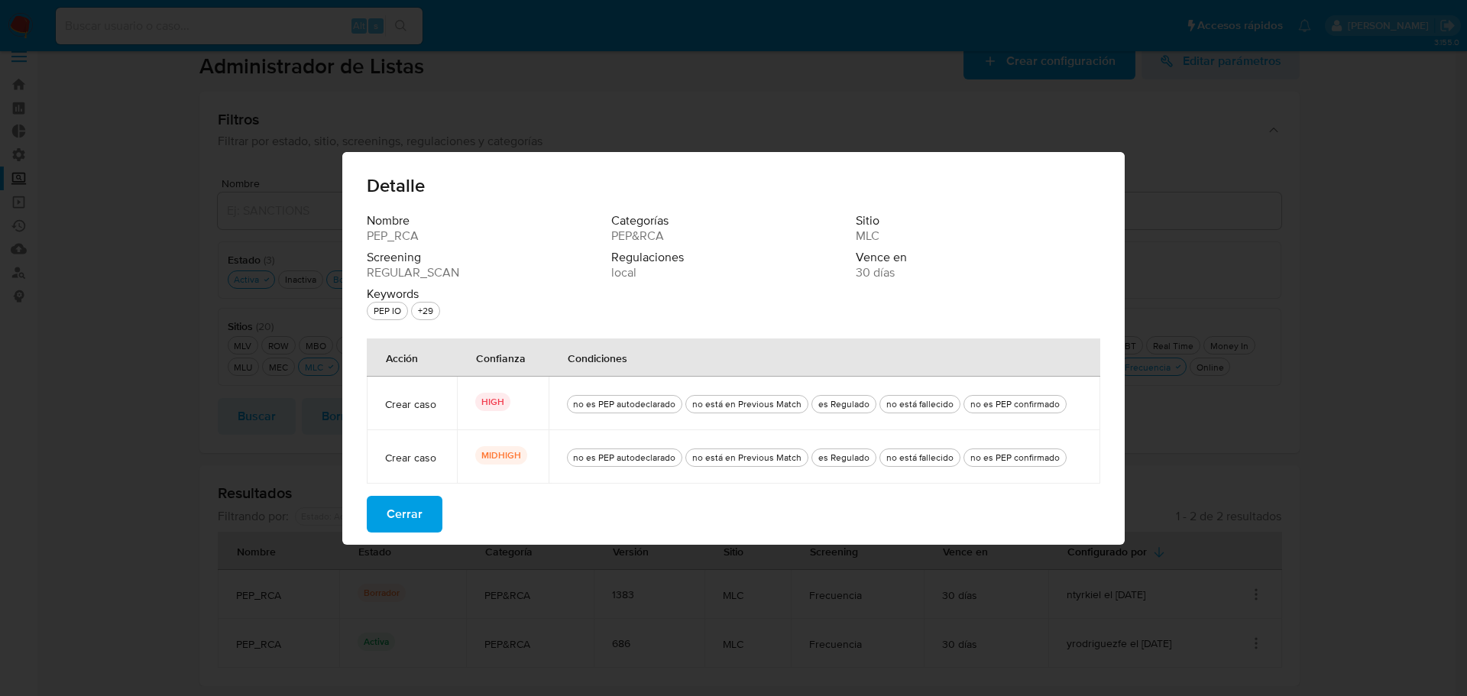
click at [408, 508] on span "Cerrar" at bounding box center [405, 514] width 36 height 34
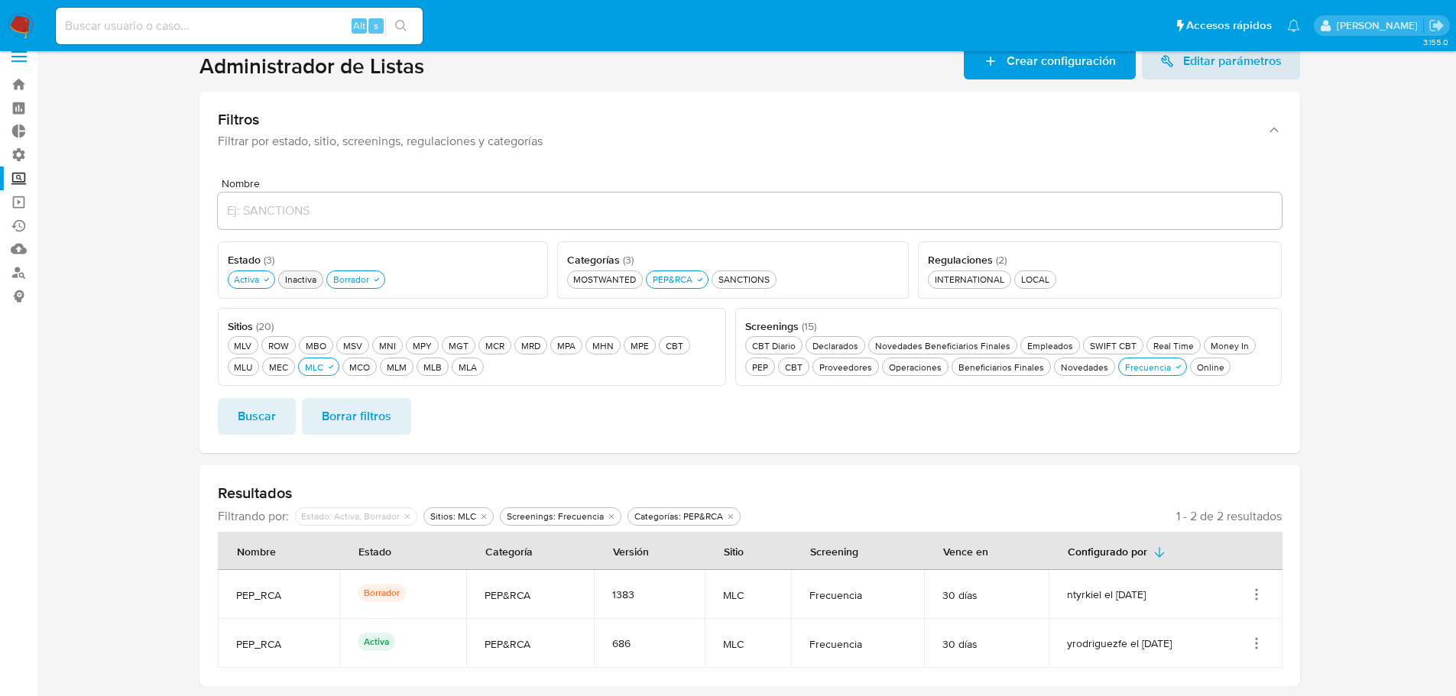
click at [298, 281] on div "Inactiva Inactiva" at bounding box center [300, 279] width 37 height 13
click at [271, 420] on span "Buscar" at bounding box center [257, 417] width 38 height 34
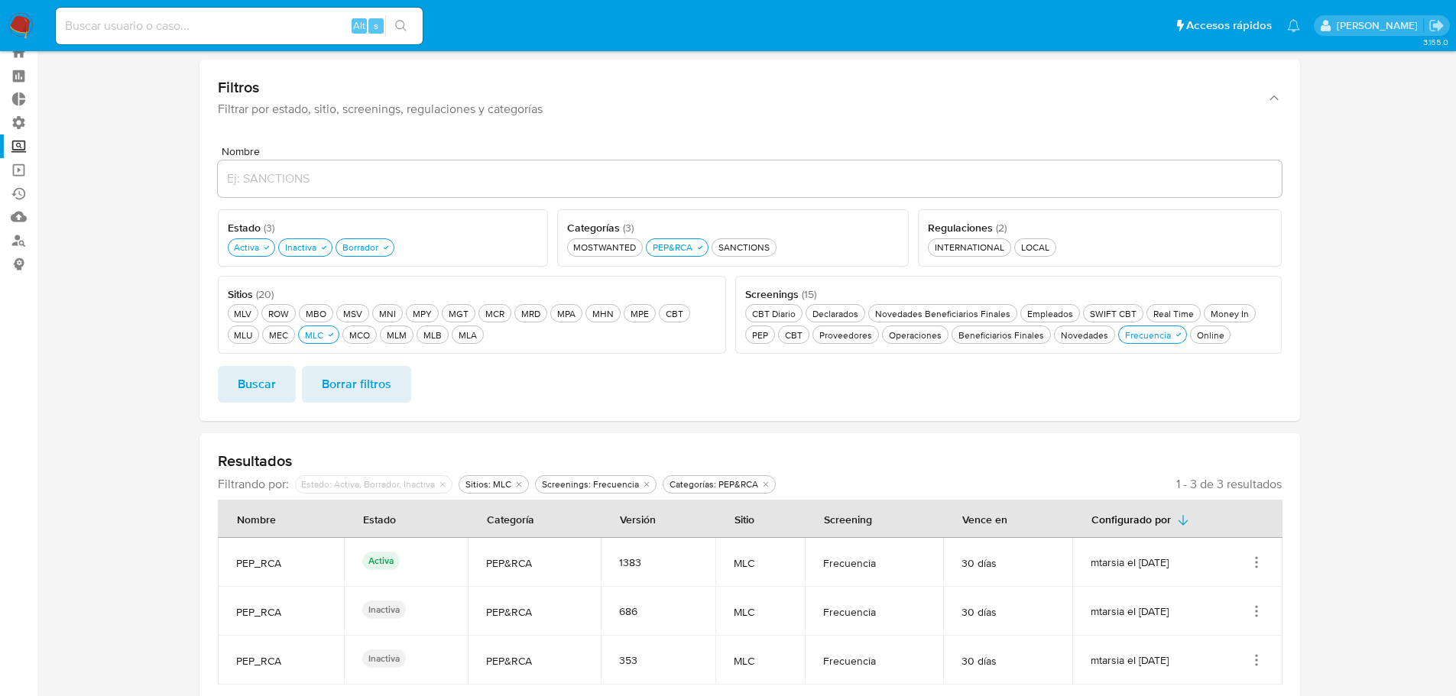
scroll to position [67, 0]
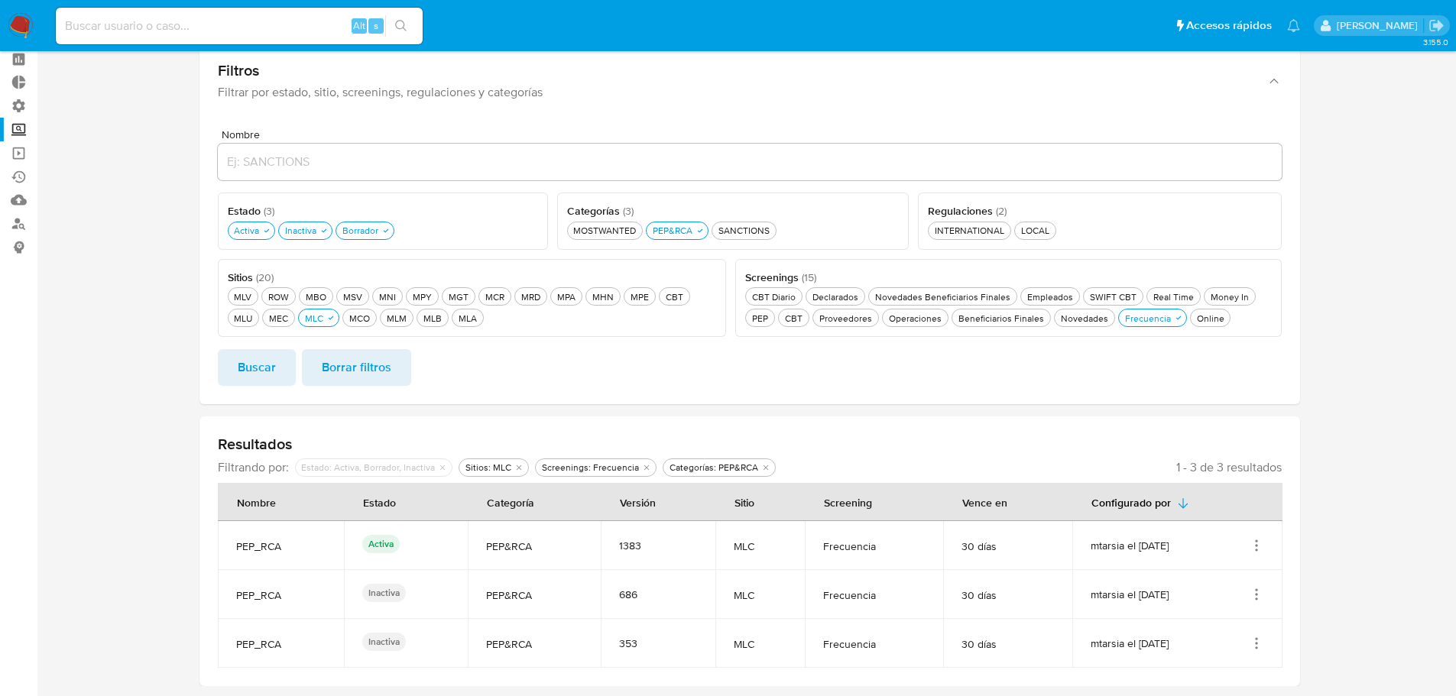
drag, startPoint x: 1206, startPoint y: 551, endPoint x: 1229, endPoint y: 629, distance: 81.2
click at [1090, 543] on div "mtarsia el [DATE]" at bounding box center [1176, 545] width 173 height 15
drag, startPoint x: 1206, startPoint y: 594, endPoint x: 536, endPoint y: 555, distance: 670.6
click at [536, 555] on tbody "PEP_RCA Activa PEP&RCA 1383 MLC Frecuencia 30 días mtarsia el [DATE] PEP_RCA In…" at bounding box center [750, 594] width 1064 height 147
click at [1256, 598] on icon "Acciones" at bounding box center [1256, 594] width 15 height 15
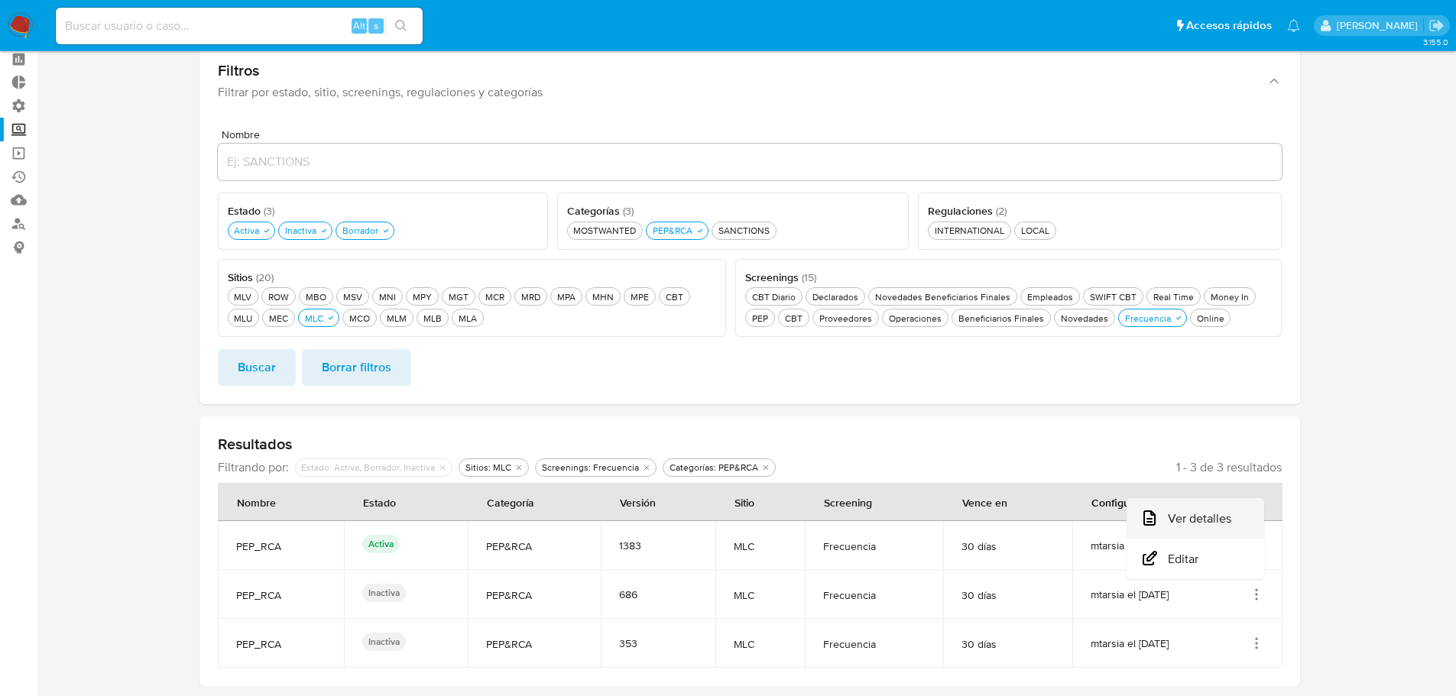
click at [1212, 523] on button "Ver detalles" at bounding box center [1195, 518] width 138 height 40
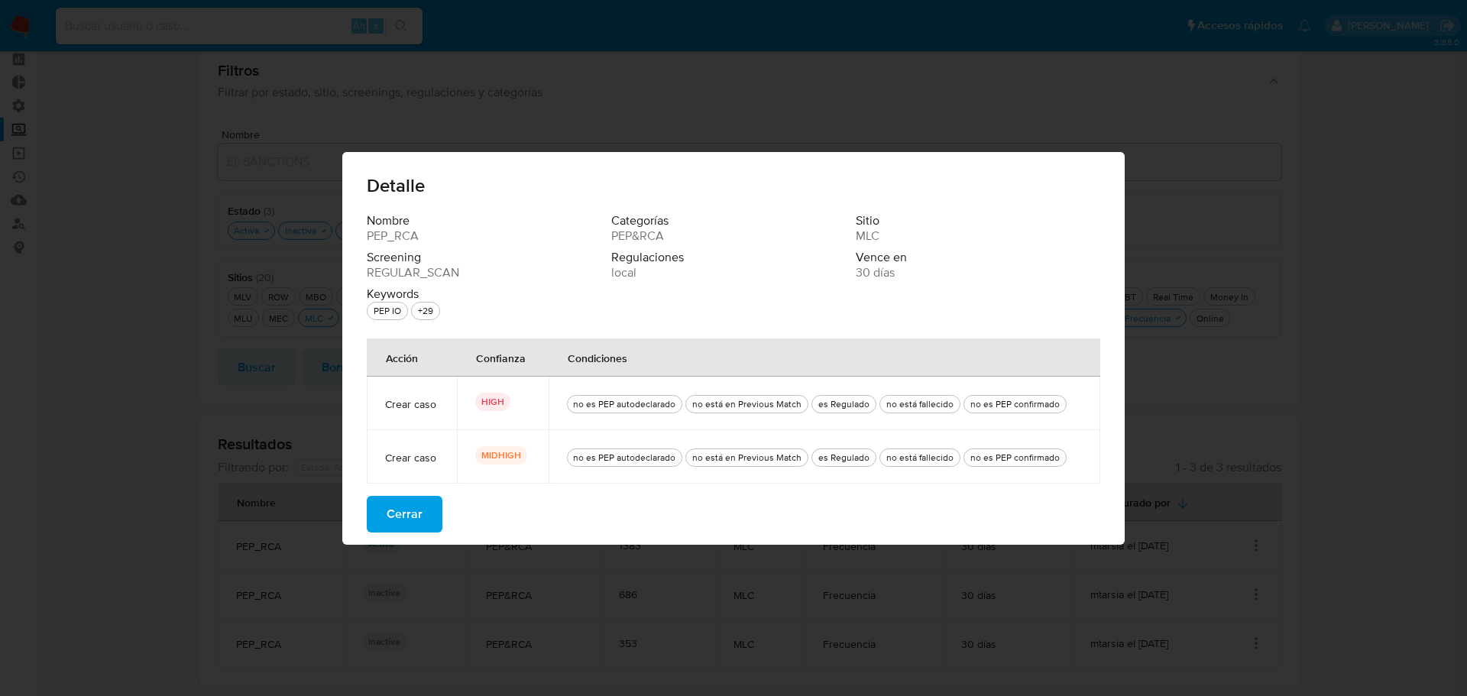
click at [394, 511] on span "Cerrar" at bounding box center [405, 514] width 36 height 34
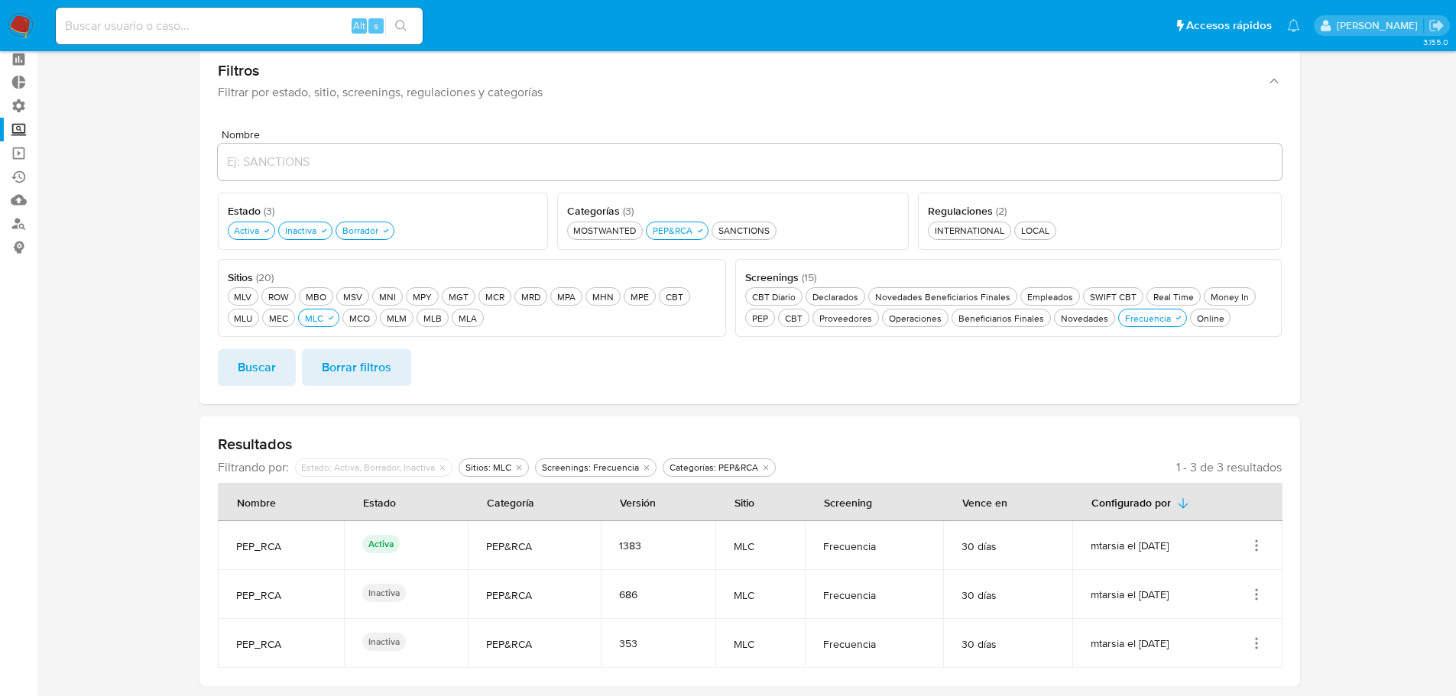
click at [1262, 551] on icon "Acciones" at bounding box center [1256, 545] width 15 height 15
click at [1221, 583] on button "Ver detalles" at bounding box center [1195, 581] width 138 height 40
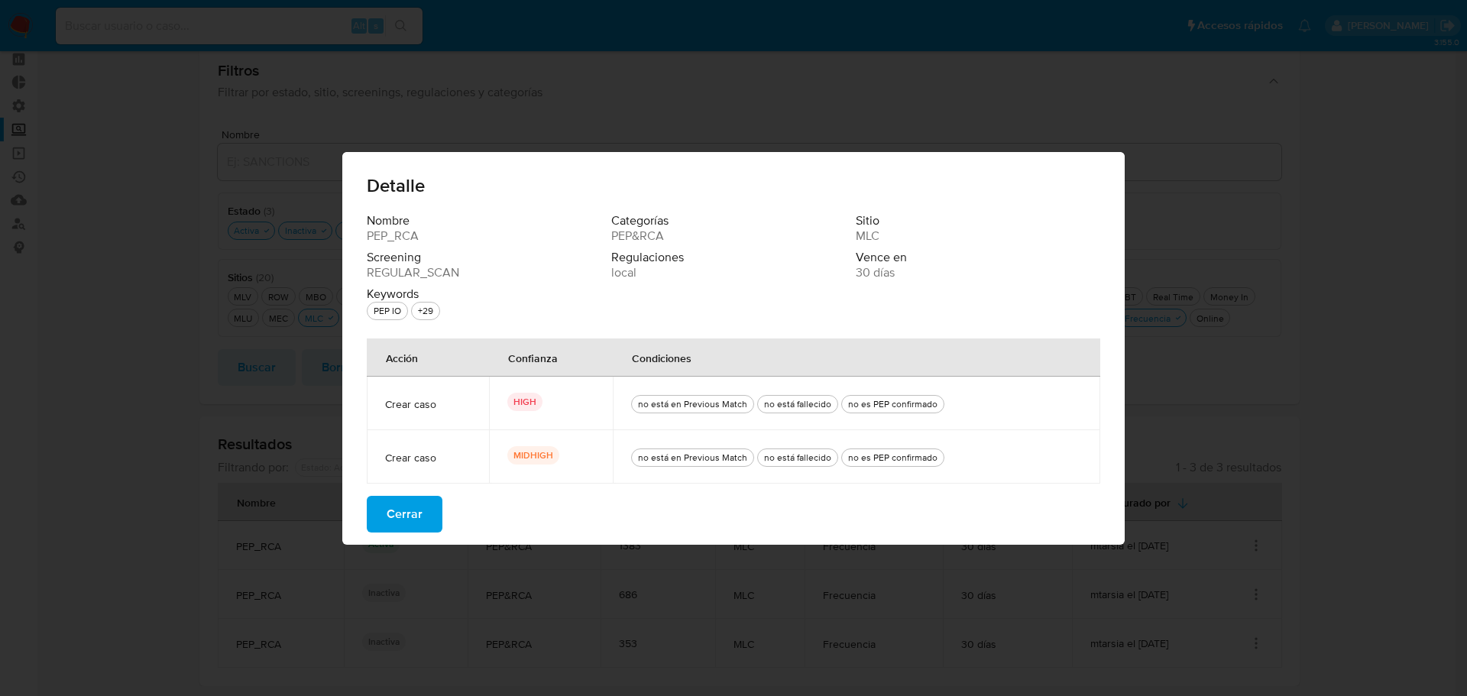
click at [407, 520] on span "Cerrar" at bounding box center [405, 514] width 36 height 34
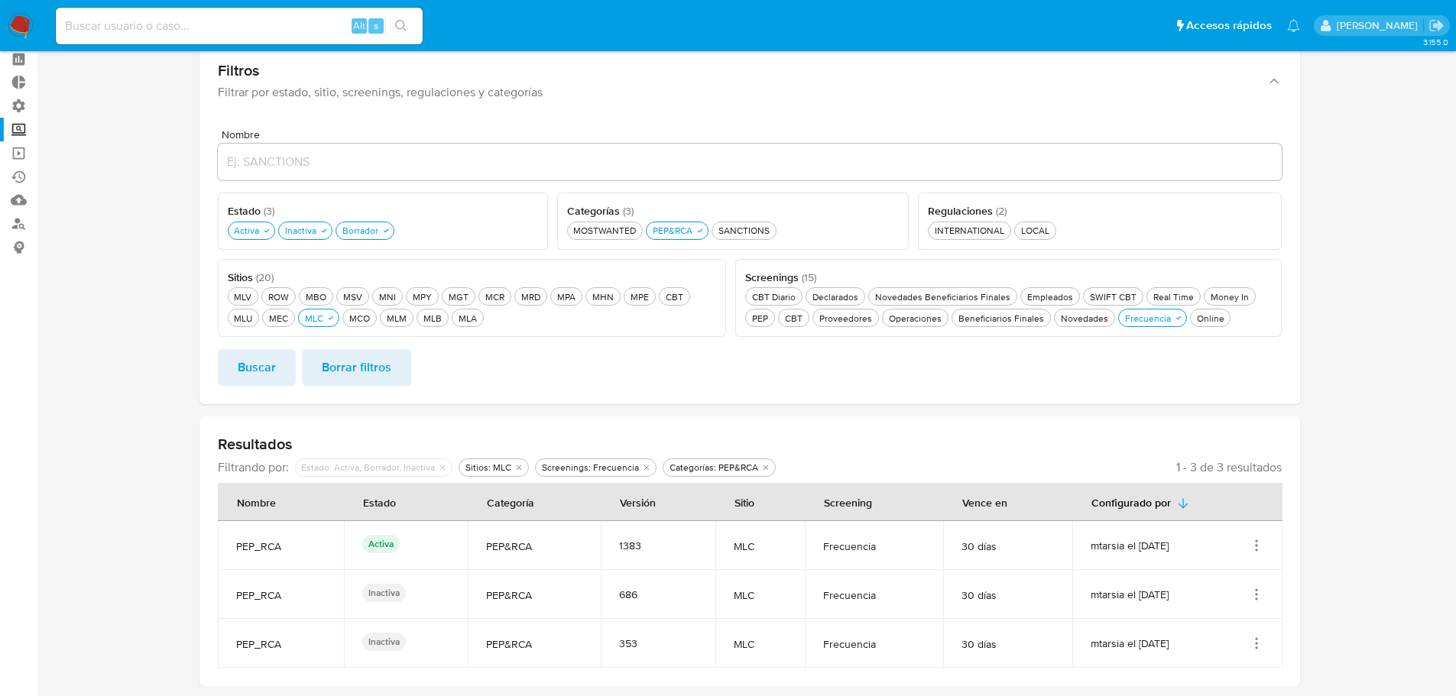
click at [455, 585] on td "Inactiva" at bounding box center [406, 594] width 124 height 49
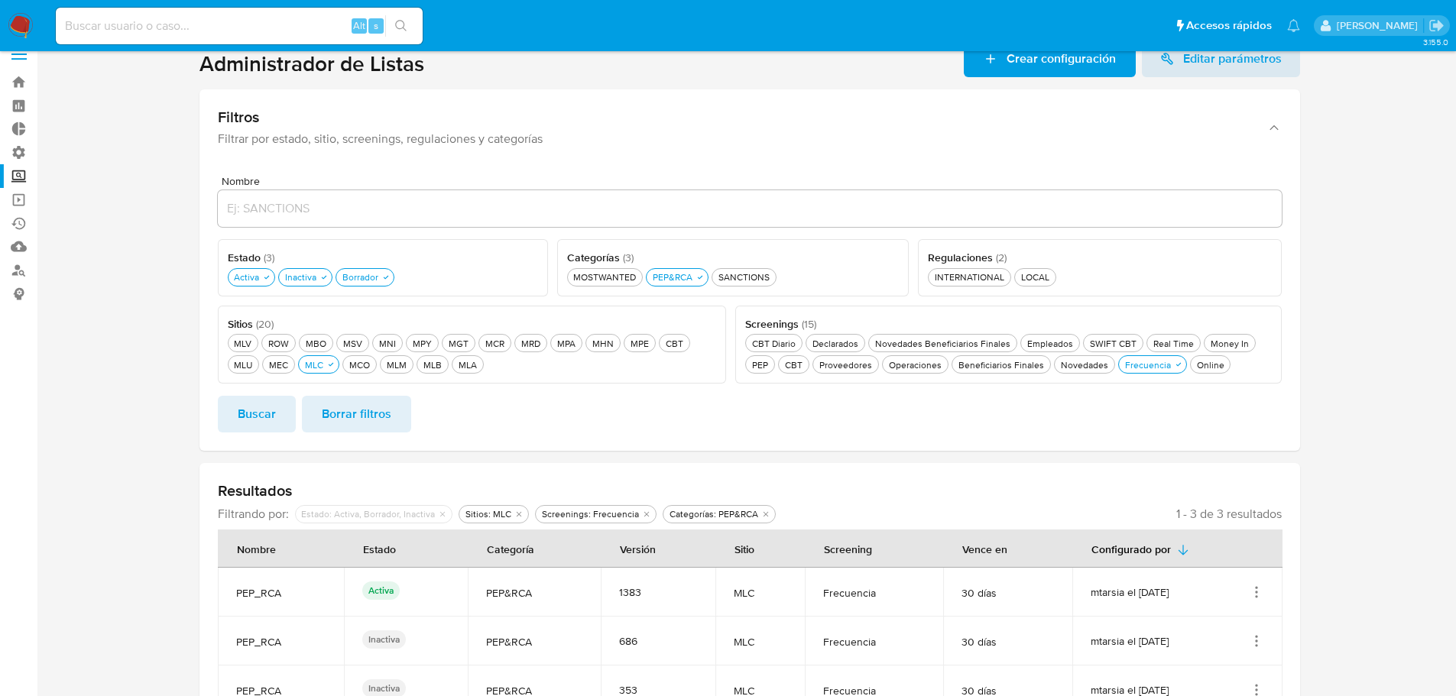
scroll to position [0, 0]
